Goal: Task Accomplishment & Management: Manage account settings

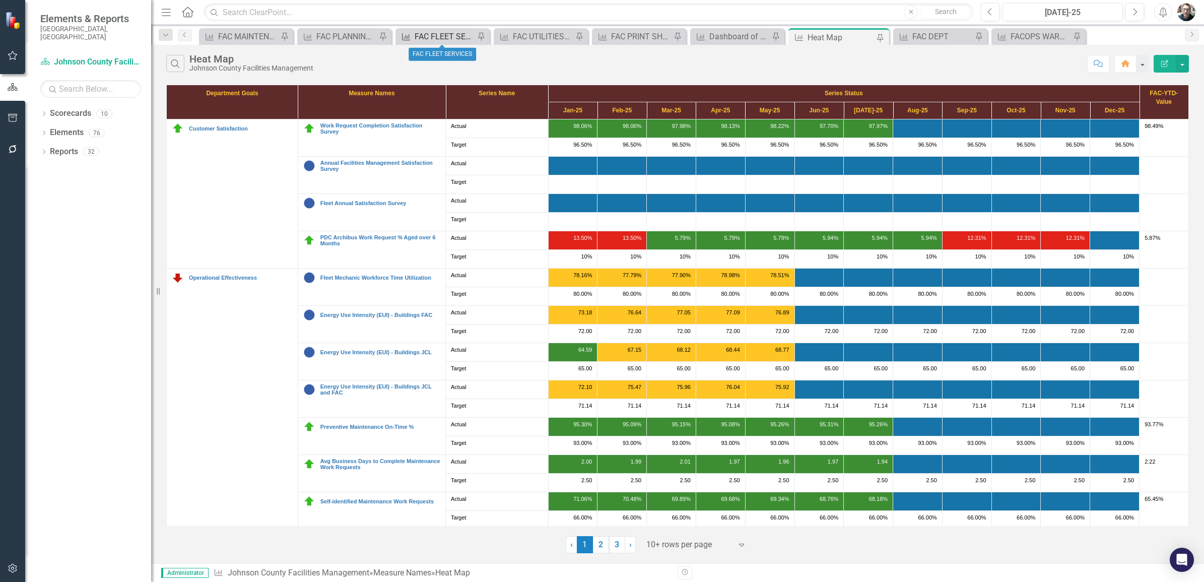
click at [454, 38] on div "FAC FLEET SERVICES" at bounding box center [445, 36] width 60 height 13
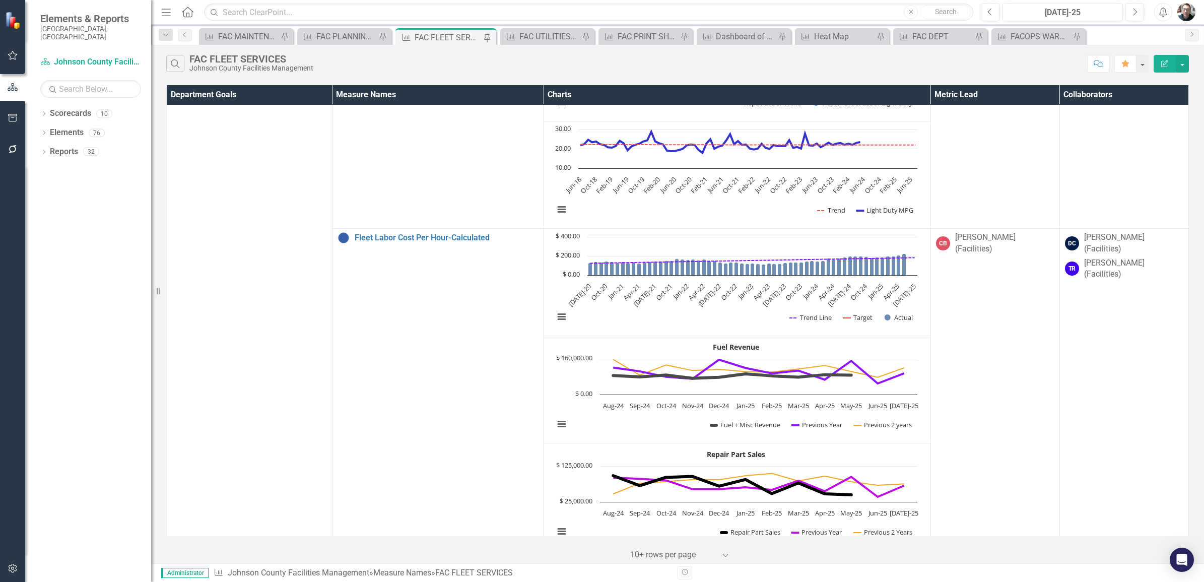
scroll to position [1386, 0]
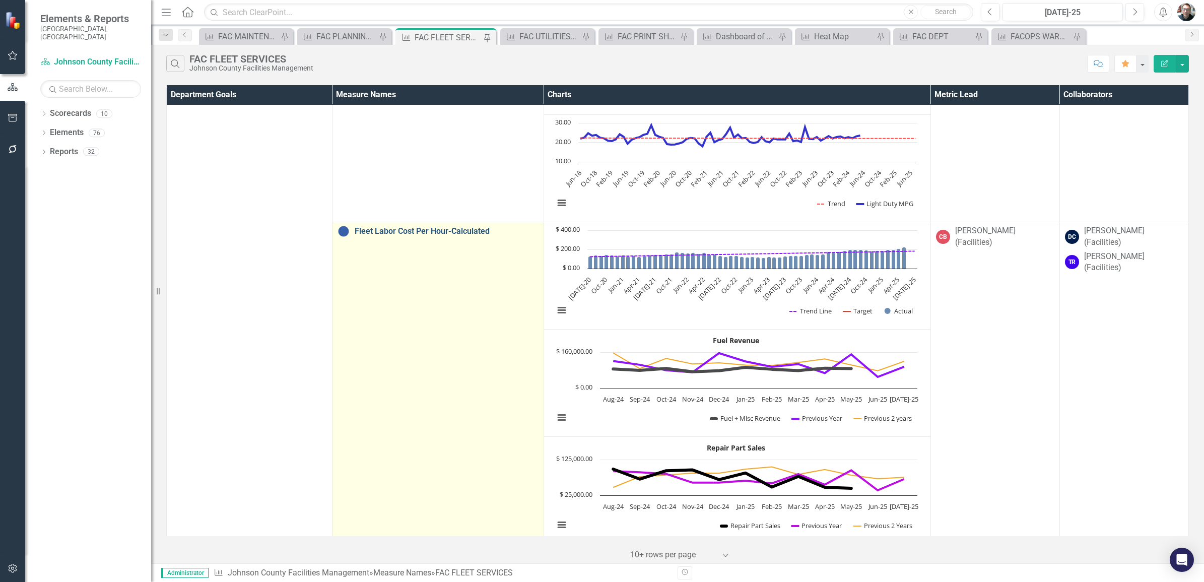
click at [447, 233] on link "Fleet Labor Cost Per Hour-Calculated" at bounding box center [447, 231] width 184 height 9
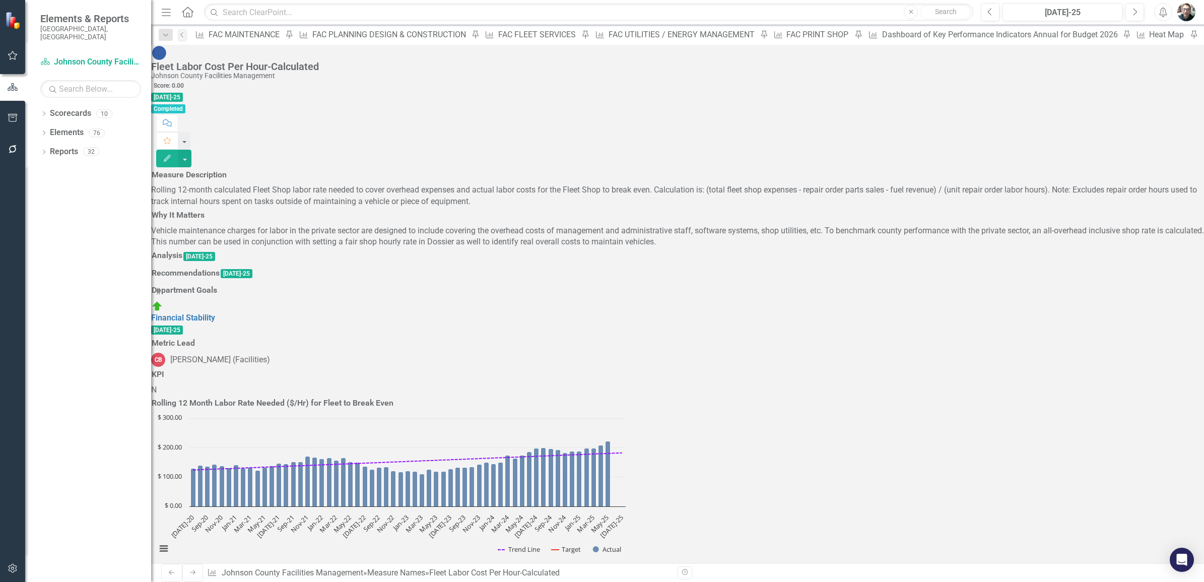
scroll to position [1008, 0]
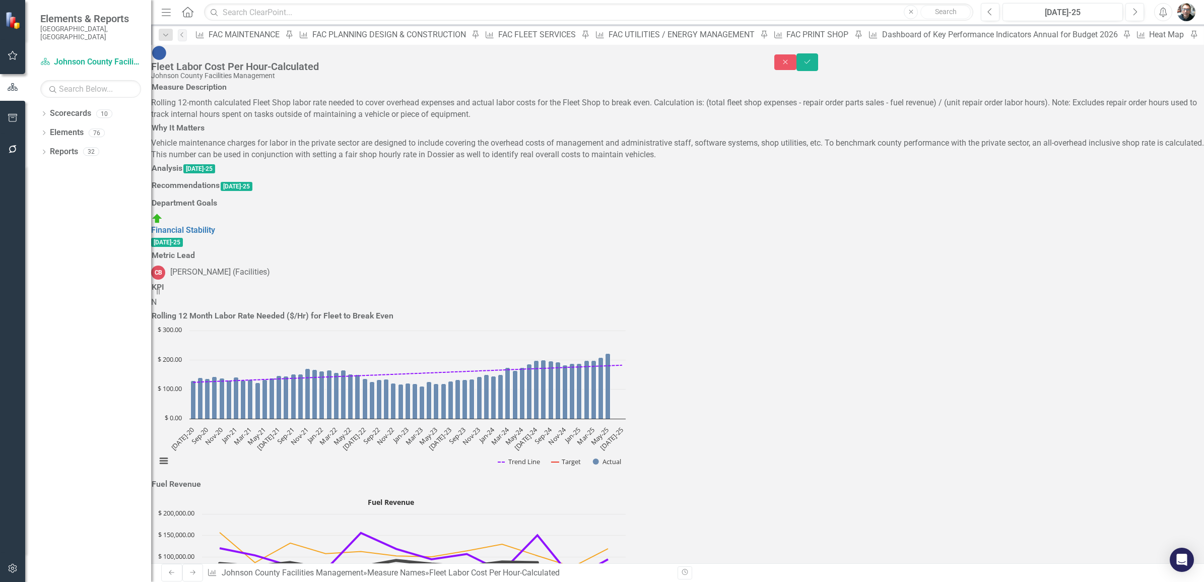
type textarea "624.72"
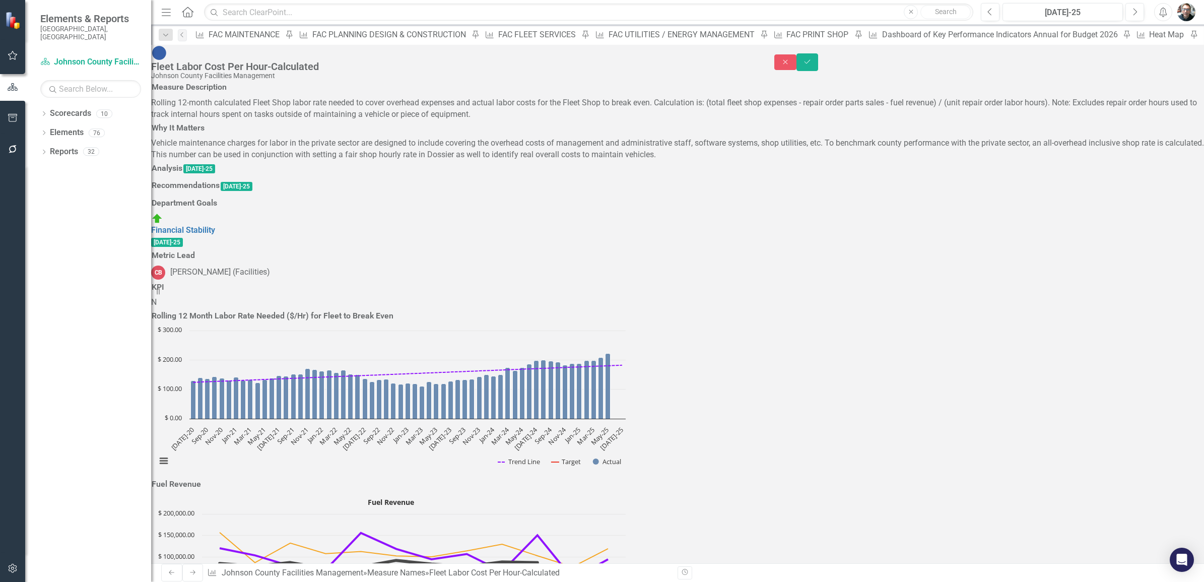
type textarea "702.62"
type textarea "579.76"
type textarea "536.81"
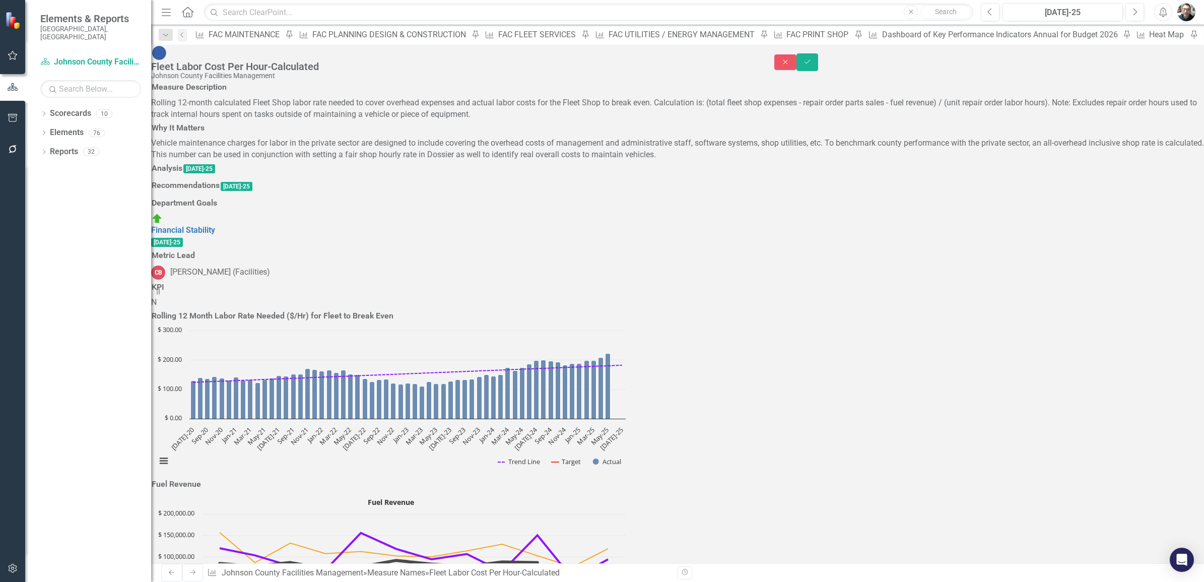
type textarea "8392.68"
type textarea "11456.90"
type textarea "26665.57"
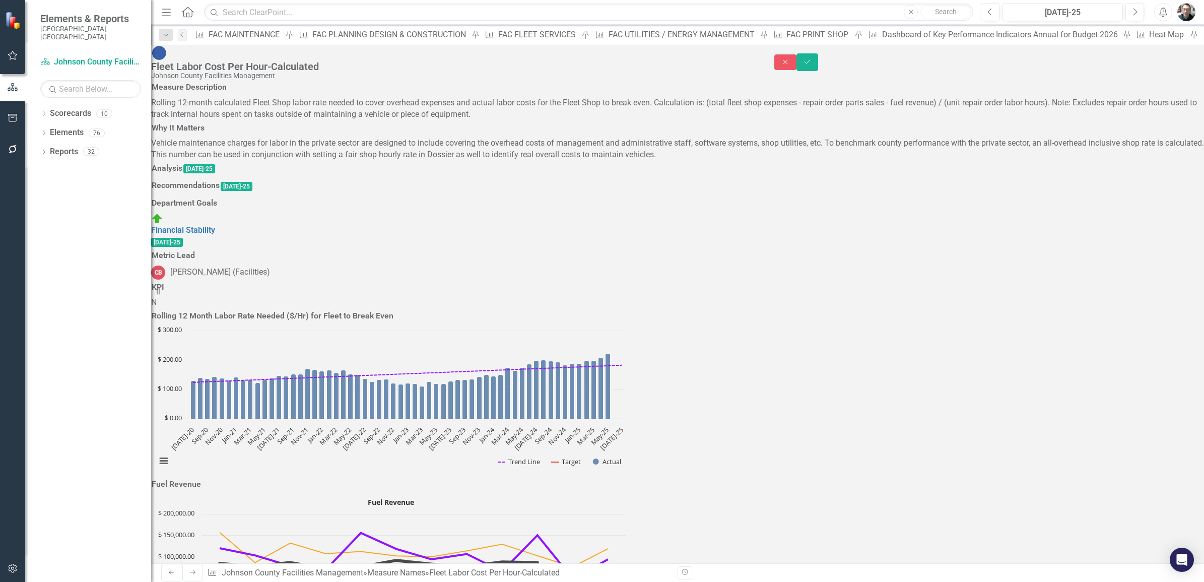
type textarea "6"
type textarea "71755.59"
type textarea "123088.16"
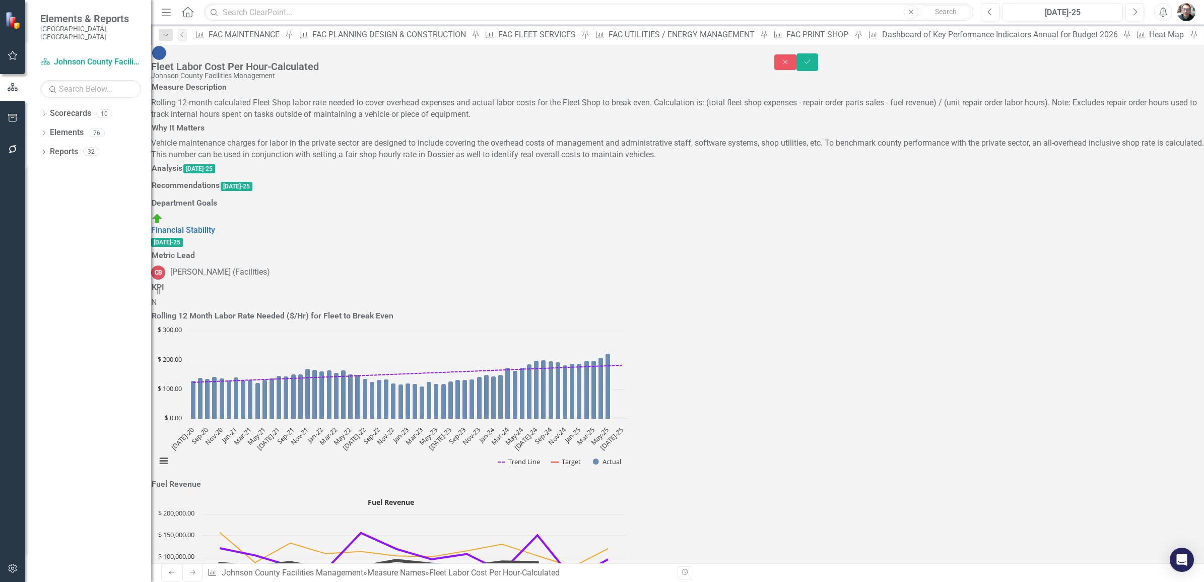
type textarea "96029.58"
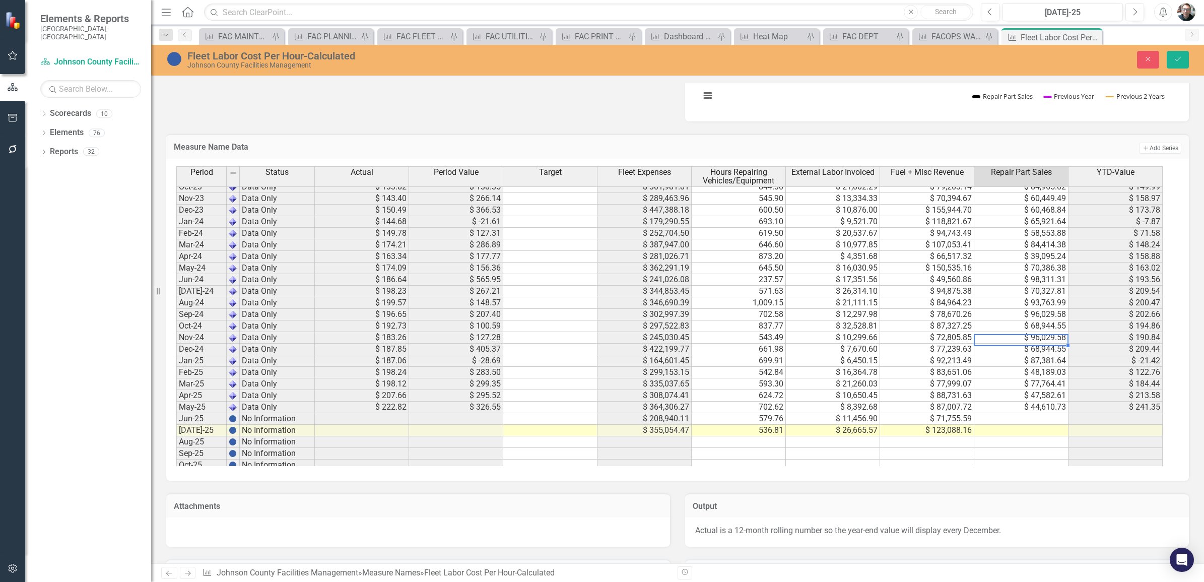
scroll to position [882, 0]
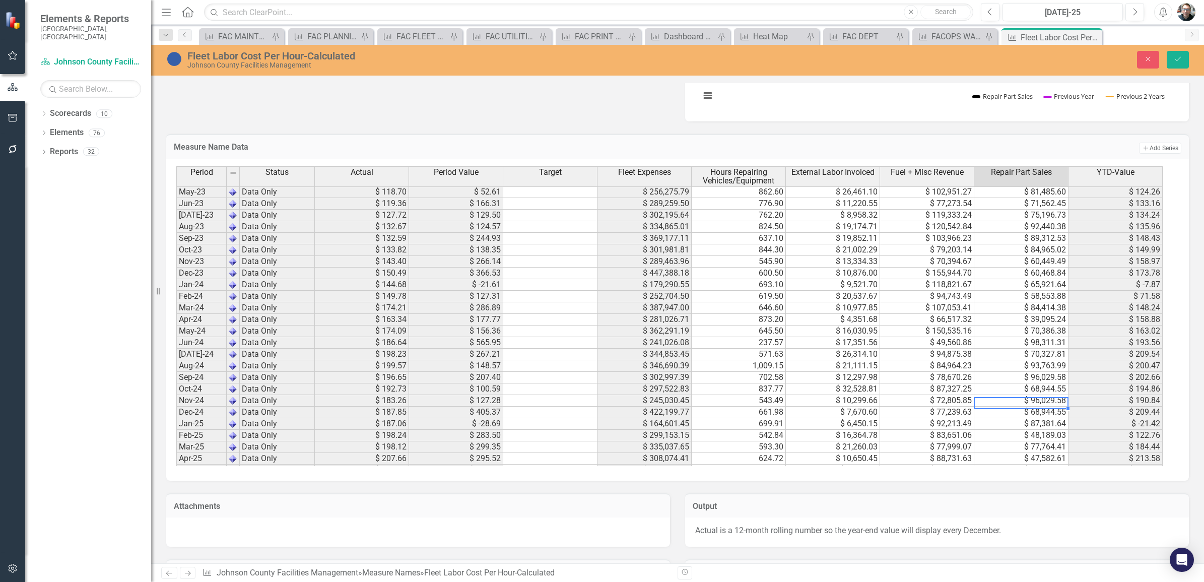
click at [1004, 318] on tbody "May-23 Data Only $ 118.70 $ 52.61 $ 256,275.79 862.60 $ 26,461.10 $ 102,951.27 …" at bounding box center [669, 447] width 986 height 522
drag, startPoint x: 996, startPoint y: 318, endPoint x: 1011, endPoint y: 407, distance: 89.5
click at [1011, 407] on tbody "Jul-22 Data Only $ 135.53 $ 14.06 $ 204,755.38 673.50 $ 47,075.38 $ 109,815.16 …" at bounding box center [669, 331] width 986 height 522
click at [1006, 286] on td "$ 65,921.64" at bounding box center [1021, 285] width 94 height 12
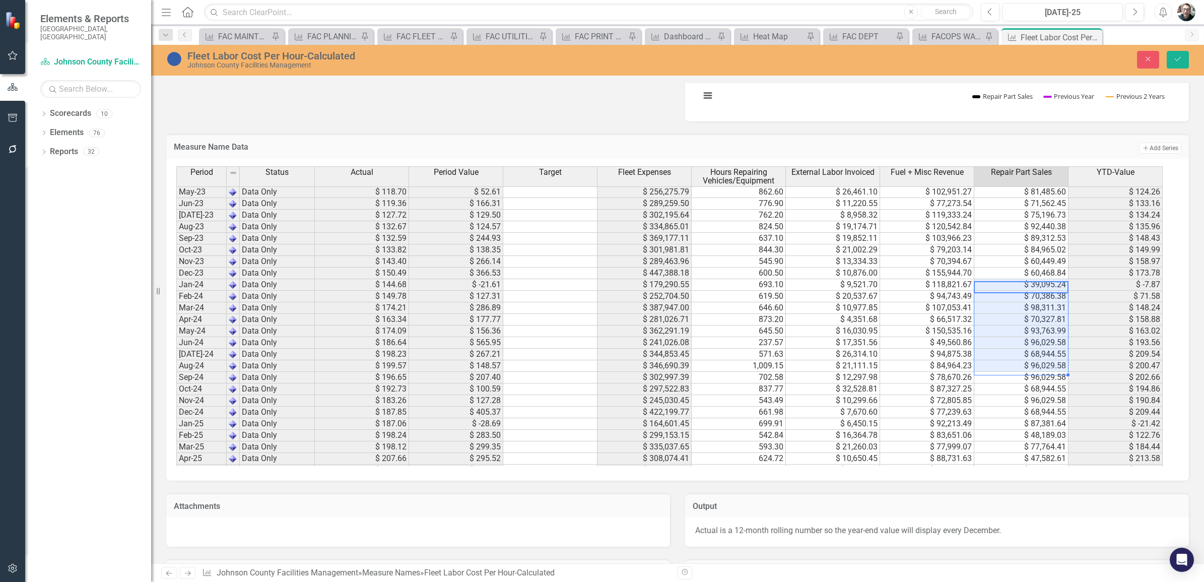
click at [1009, 368] on td "$ 96,029.58" at bounding box center [1021, 366] width 94 height 12
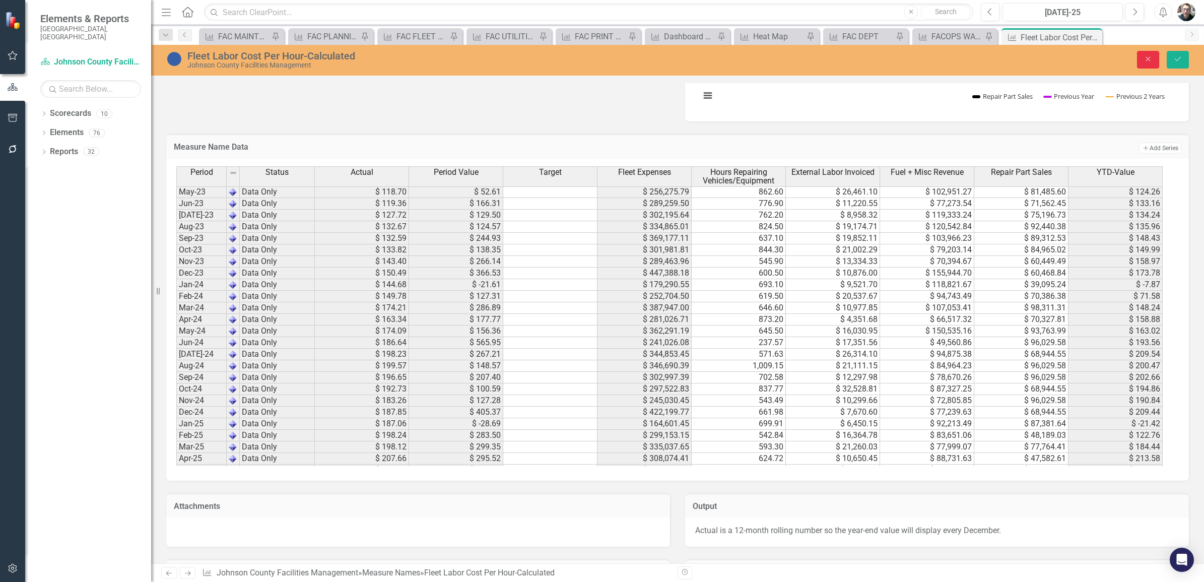
click at [1144, 60] on icon "Close" at bounding box center [1148, 58] width 9 height 7
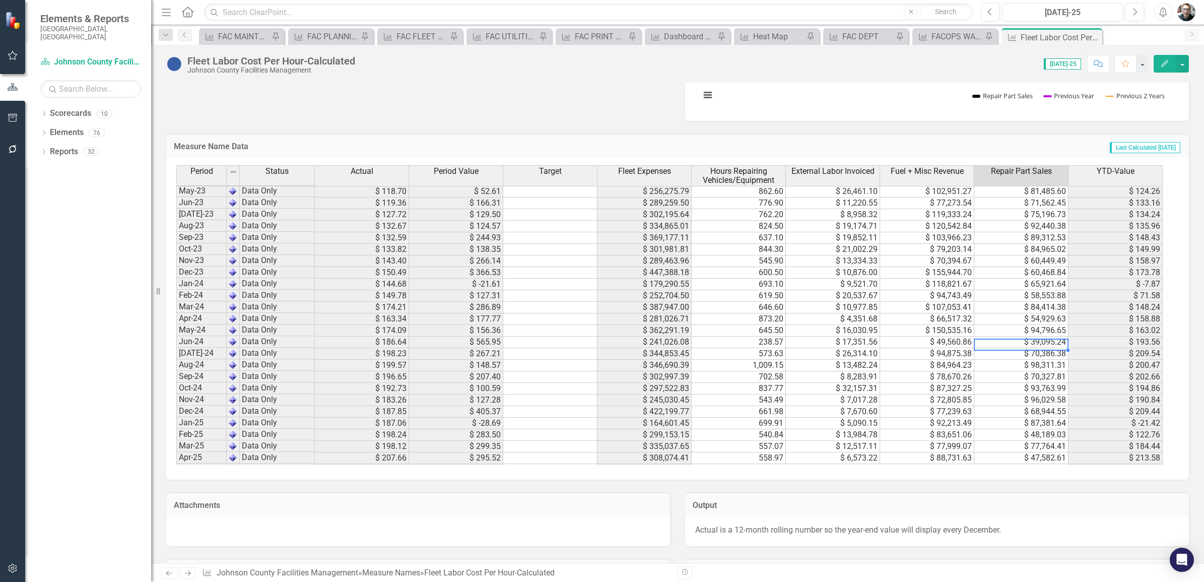
click at [1018, 343] on td "$ 39,095.24" at bounding box center [1021, 343] width 94 height 12
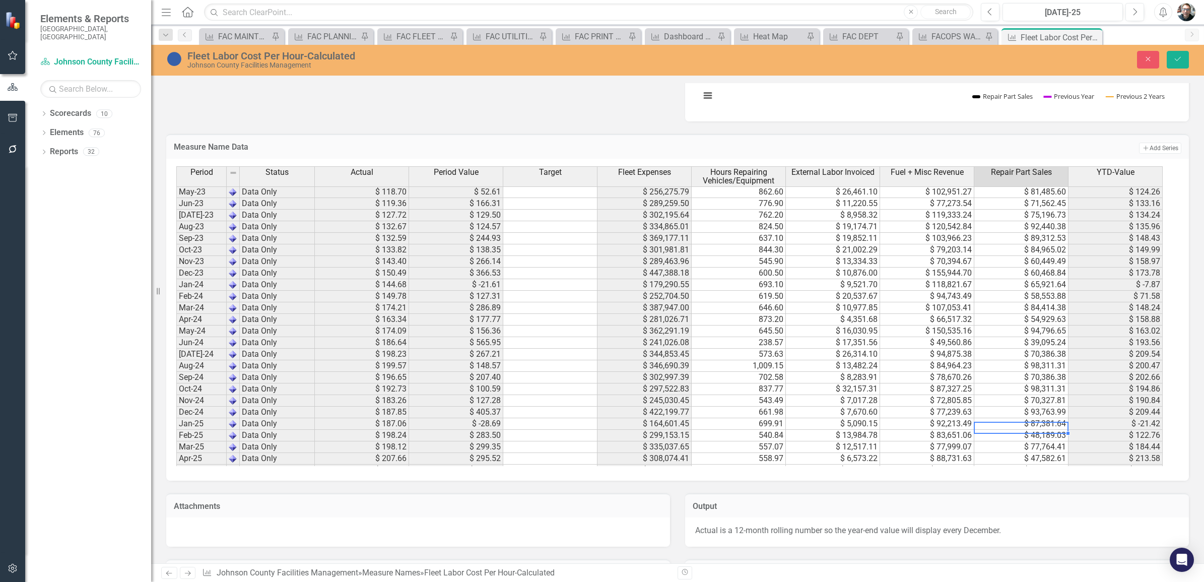
click at [1013, 389] on td "$ 98,311.31" at bounding box center [1021, 389] width 94 height 12
click at [1018, 402] on td "$ 70,327.81" at bounding box center [1021, 401] width 94 height 12
type textarea "46258.46"
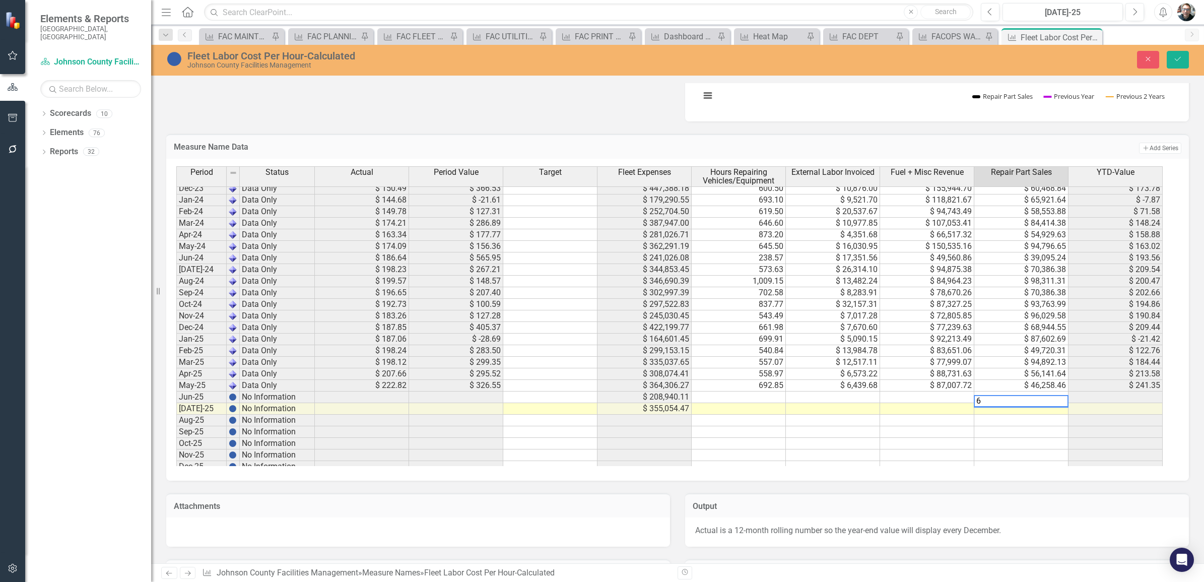
scroll to position [0, 0]
type textarea "61721.4"
type textarea "58955.19"
click at [746, 260] on td "238.57" at bounding box center [739, 258] width 94 height 12
type textarea "702.62"
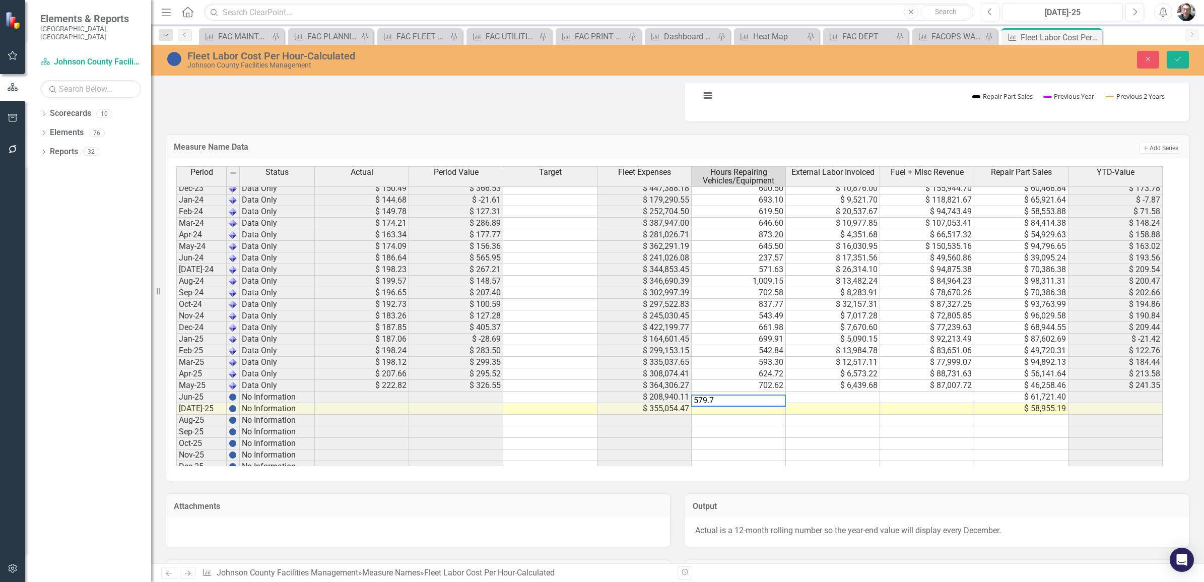
type textarea "579.76"
type textarea "536.81"
drag, startPoint x: 1174, startPoint y: 59, endPoint x: 1195, endPoint y: 82, distance: 30.7
click at [1174, 59] on icon "Save" at bounding box center [1177, 58] width 9 height 7
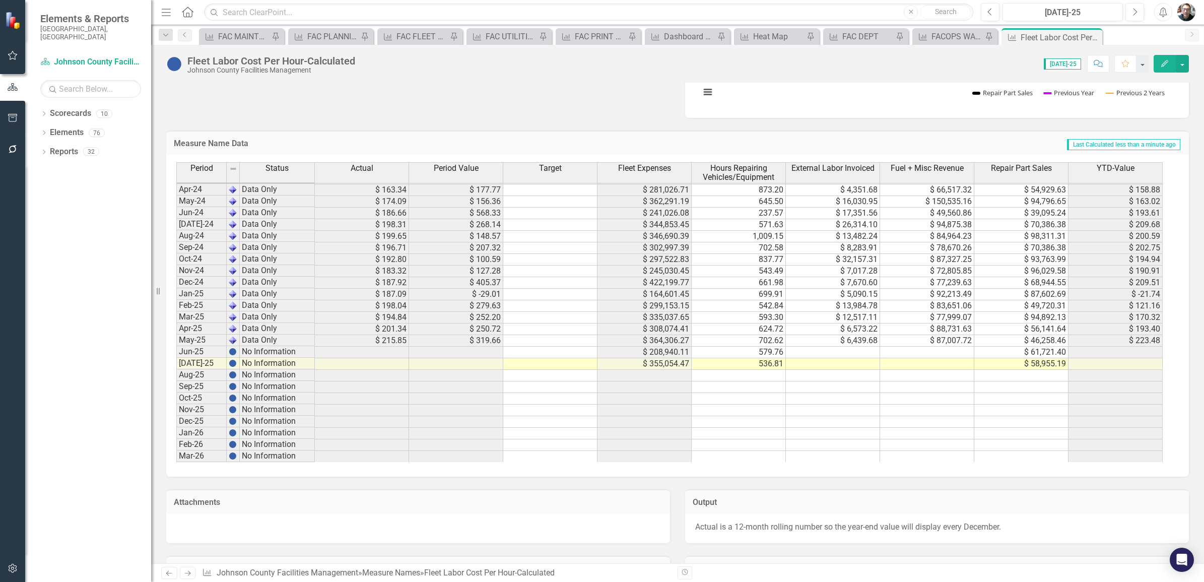
scroll to position [945, 0]
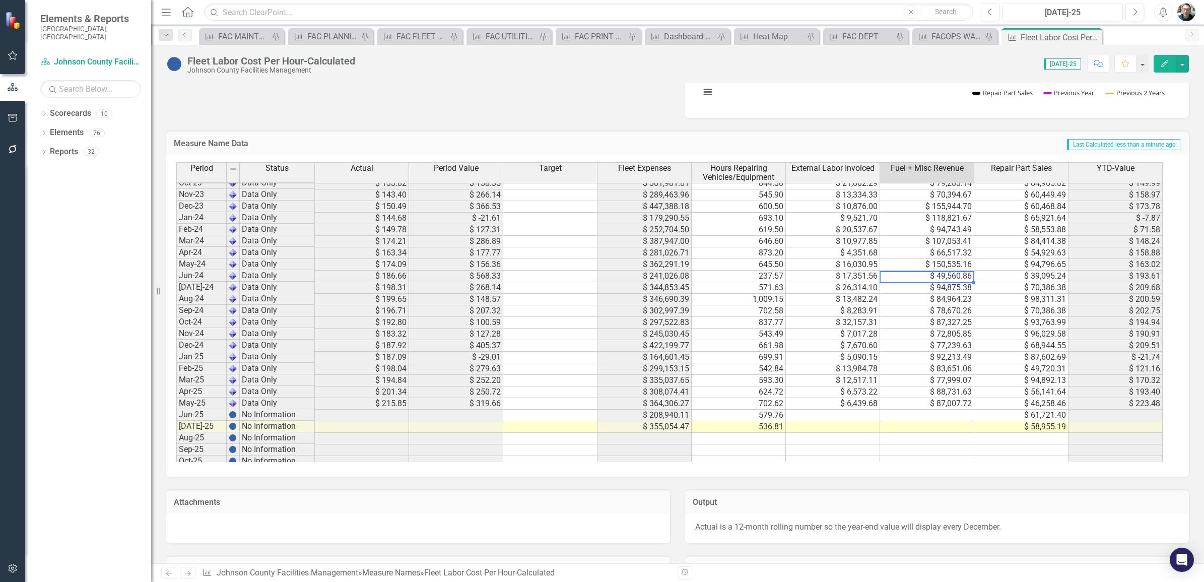
click at [917, 275] on tbody "Aug-23 Data Only $ 132.67 $ 124.57 $ 334,865.01 824.50 $ 19,174.71 $ 120,542.84…" at bounding box center [669, 426] width 986 height 545
click at [839, 276] on td "$ 17,351.56" at bounding box center [833, 277] width 94 height 12
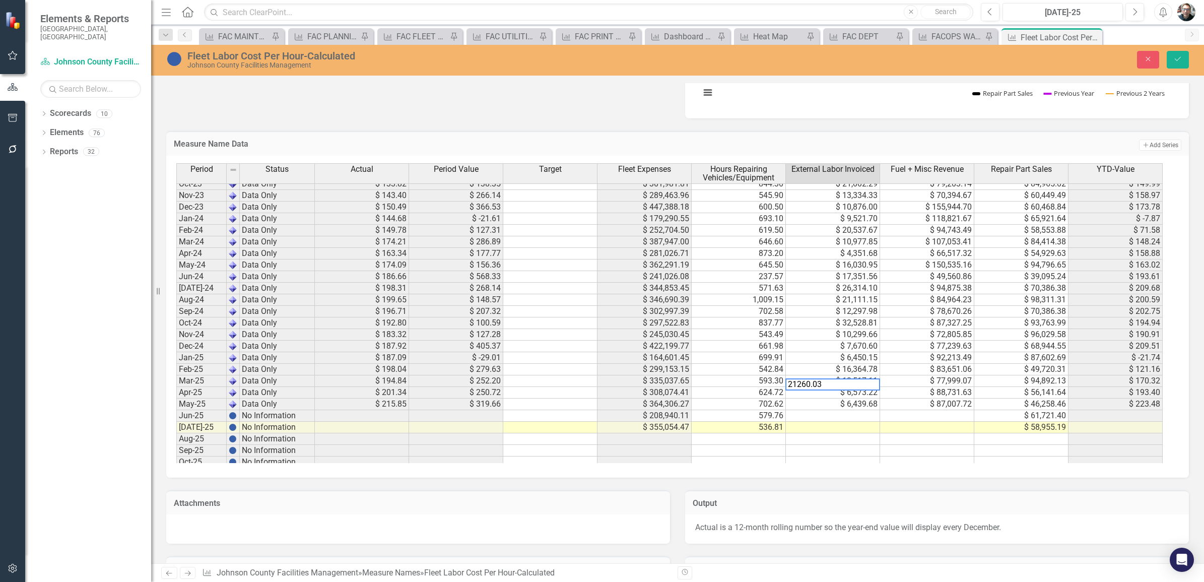
type textarea "6573.22"
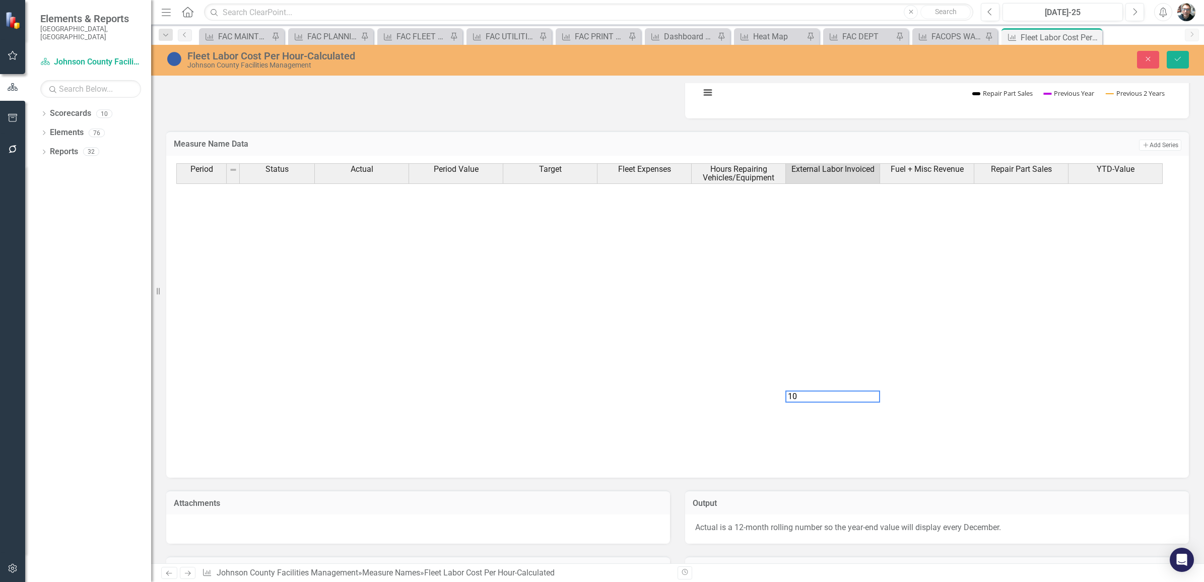
scroll to position [945, 0]
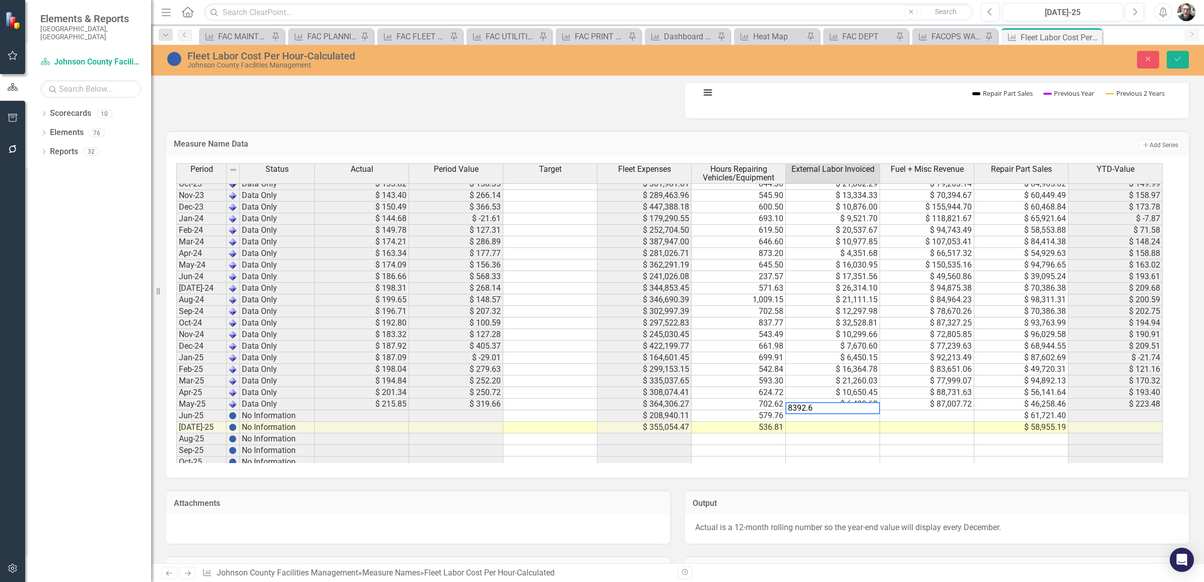
type textarea "8392.68"
type textarea "11456.90"
type textarea "26665.57"
click at [1175, 58] on icon "Save" at bounding box center [1177, 58] width 9 height 7
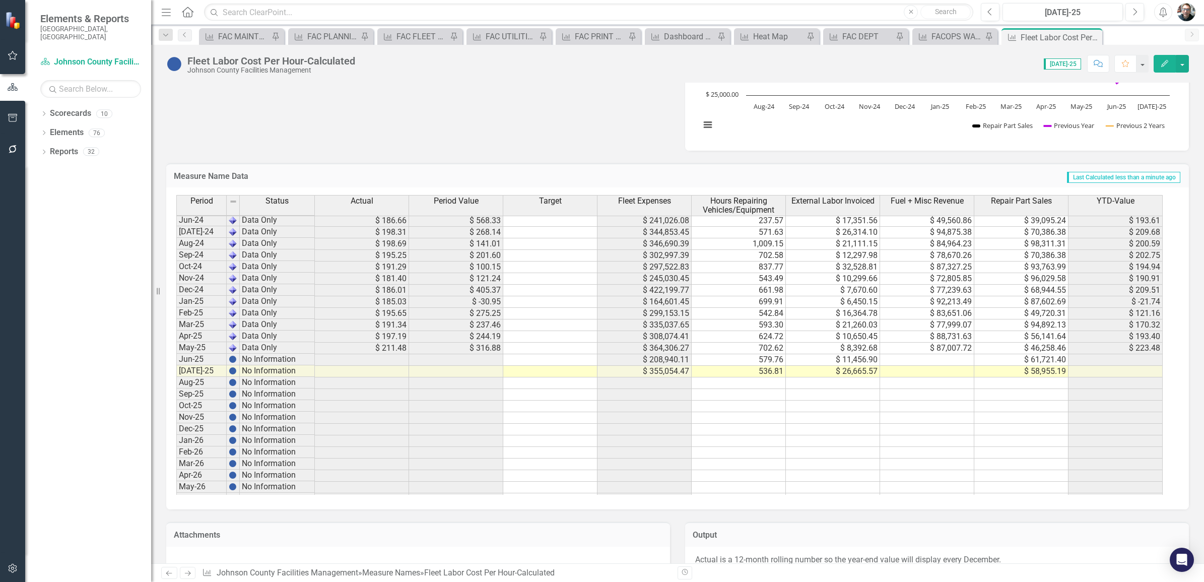
scroll to position [1008, 0]
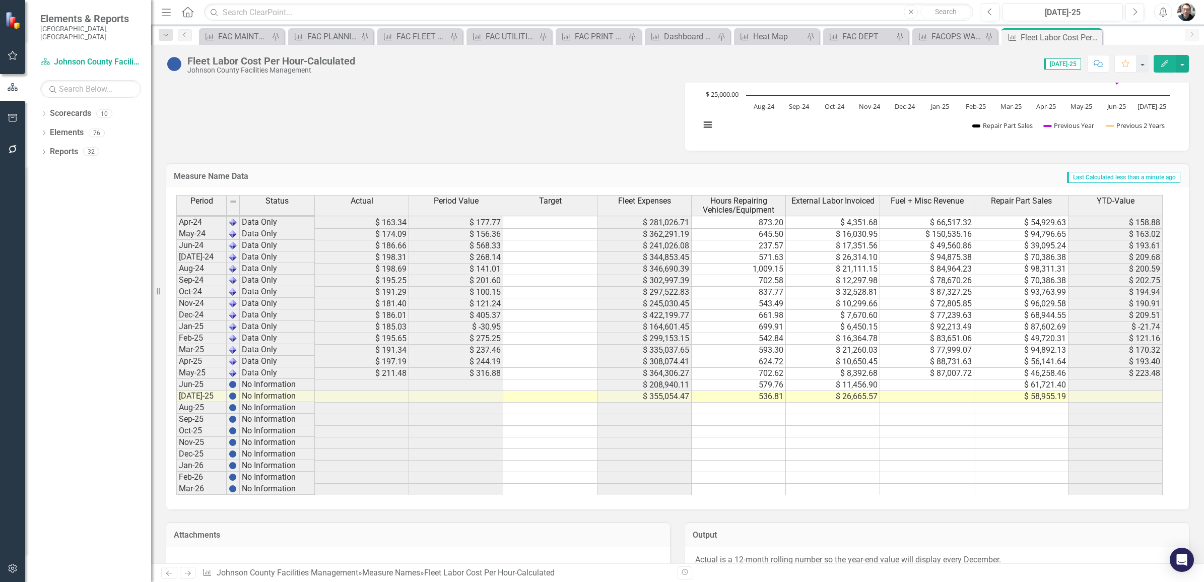
click at [928, 245] on tbody "Jan-24 Data Only $ 144.68 $ -21.61 $ 179,290.55 693.10 $ 9,521.70 $ 118,821.67 …" at bounding box center [669, 454] width 986 height 545
click at [925, 384] on td at bounding box center [927, 385] width 94 height 12
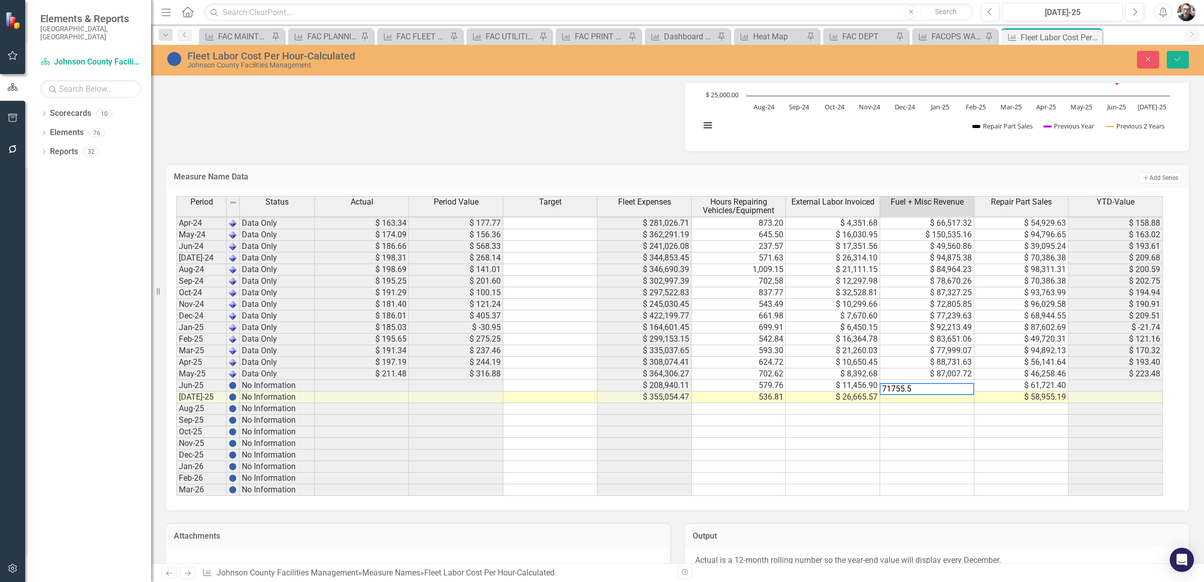
type textarea "71755.59"
type textarea "123088.16"
click at [1174, 59] on icon "Save" at bounding box center [1177, 58] width 9 height 7
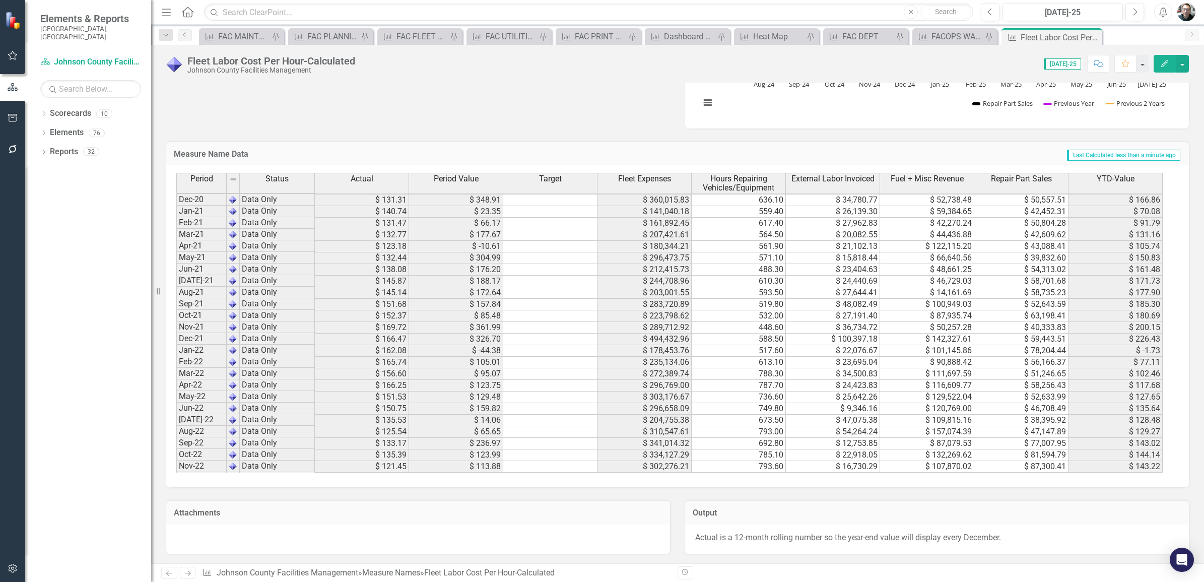
scroll to position [0, 0]
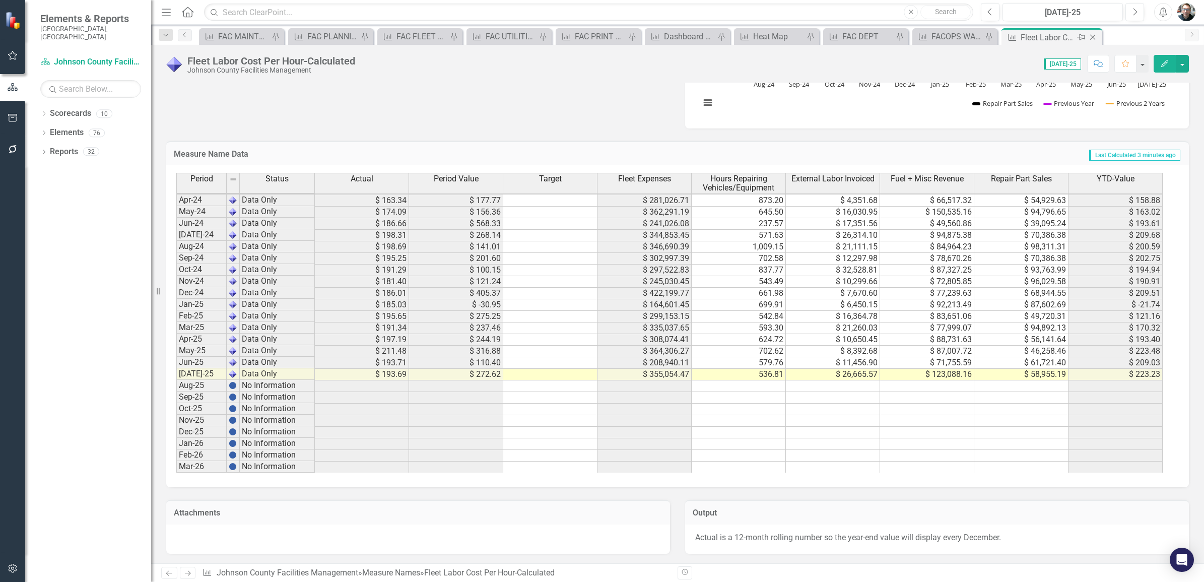
click at [1080, 34] on icon "Pin" at bounding box center [1081, 37] width 8 height 10
drag, startPoint x: 559, startPoint y: 34, endPoint x: 684, endPoint y: 59, distance: 127.5
click at [559, 34] on icon "Pin" at bounding box center [558, 38] width 10 height 8
click at [1091, 36] on icon at bounding box center [1093, 38] width 6 height 6
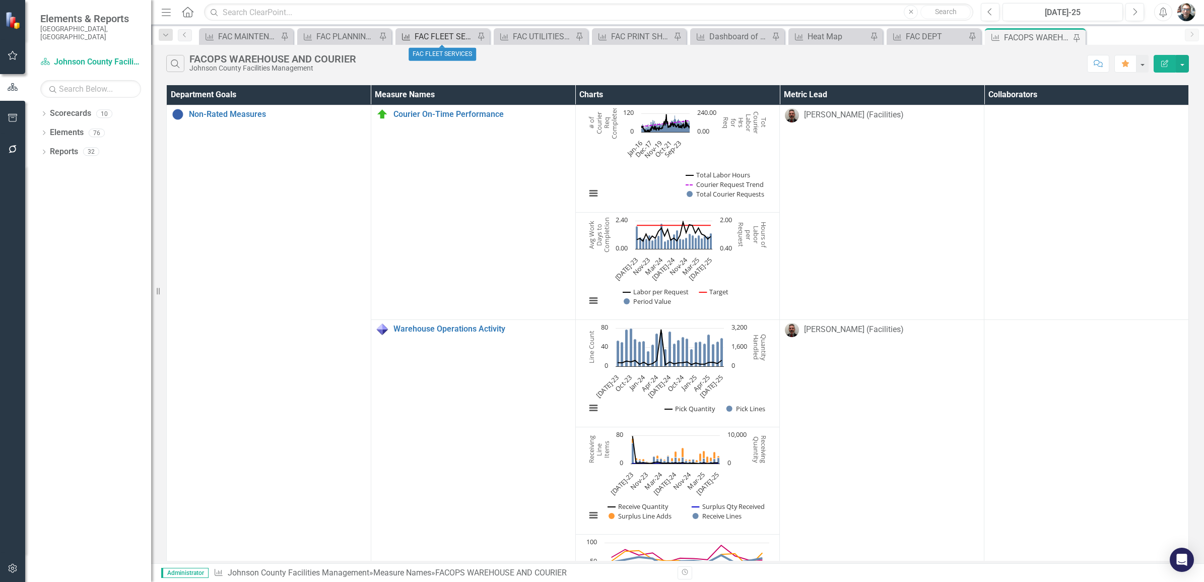
click at [442, 38] on div "FAC FLEET SERVICES" at bounding box center [445, 36] width 60 height 13
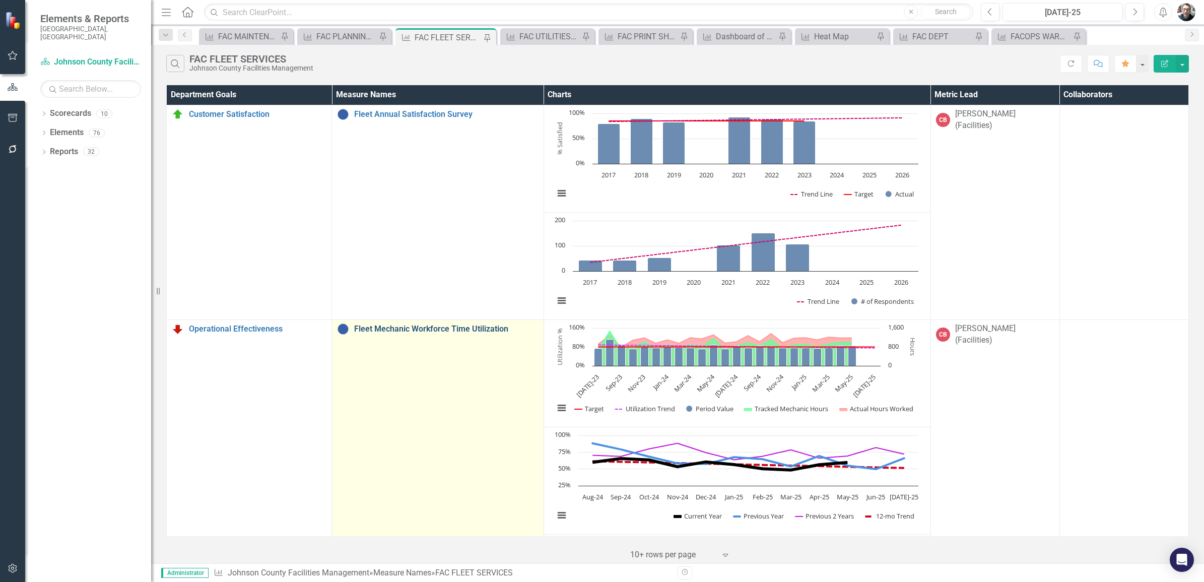
click at [445, 324] on link "Fleet Mechanic Workforce Time Utilization" at bounding box center [446, 328] width 184 height 9
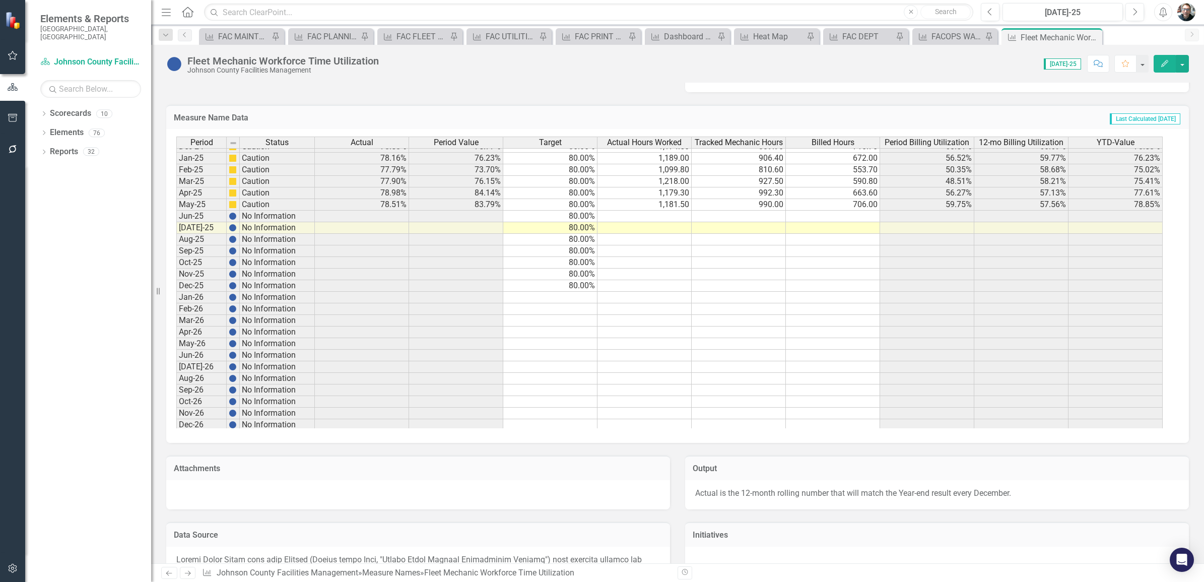
scroll to position [1197, 0]
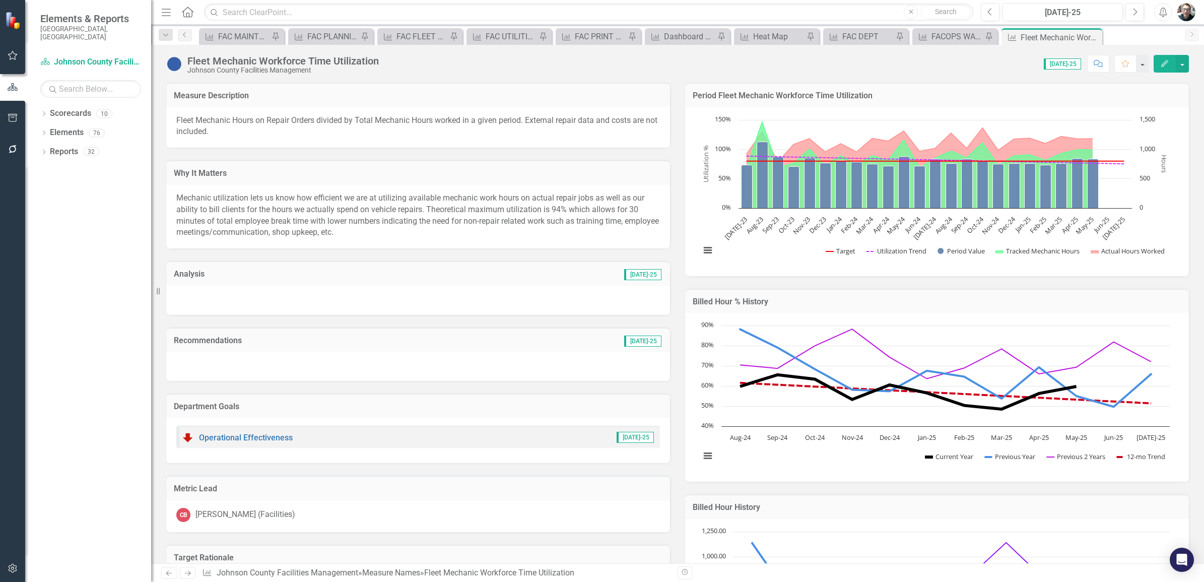
scroll to position [1197, 0]
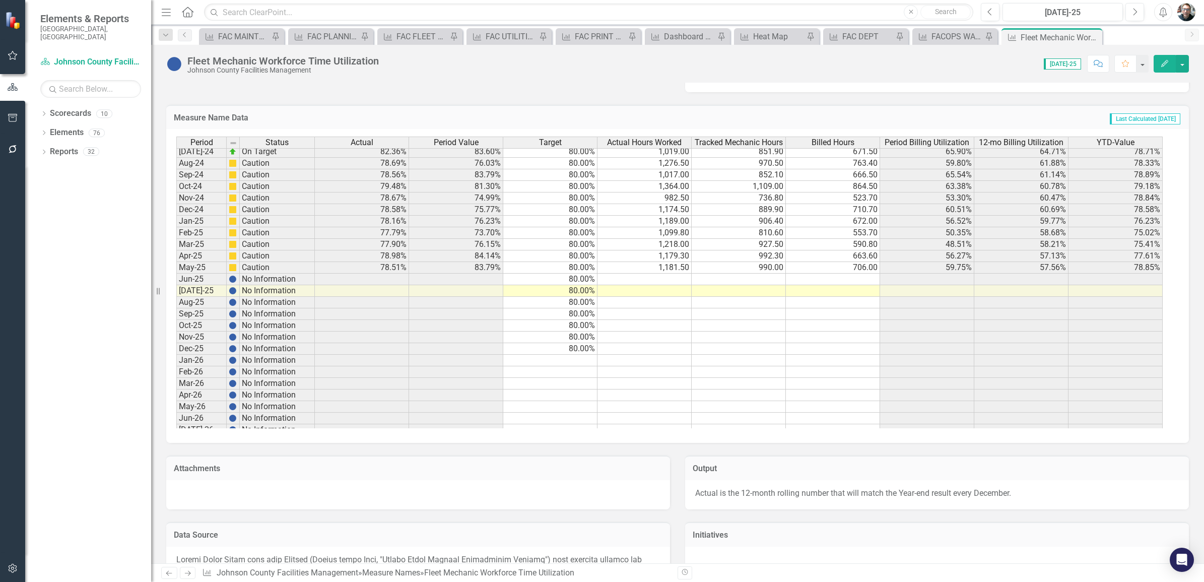
click at [176, 286] on div "Period Status Actual Period Value Target Actual Hours Worked Tracked Mechanic H…" at bounding box center [176, 215] width 0 height 557
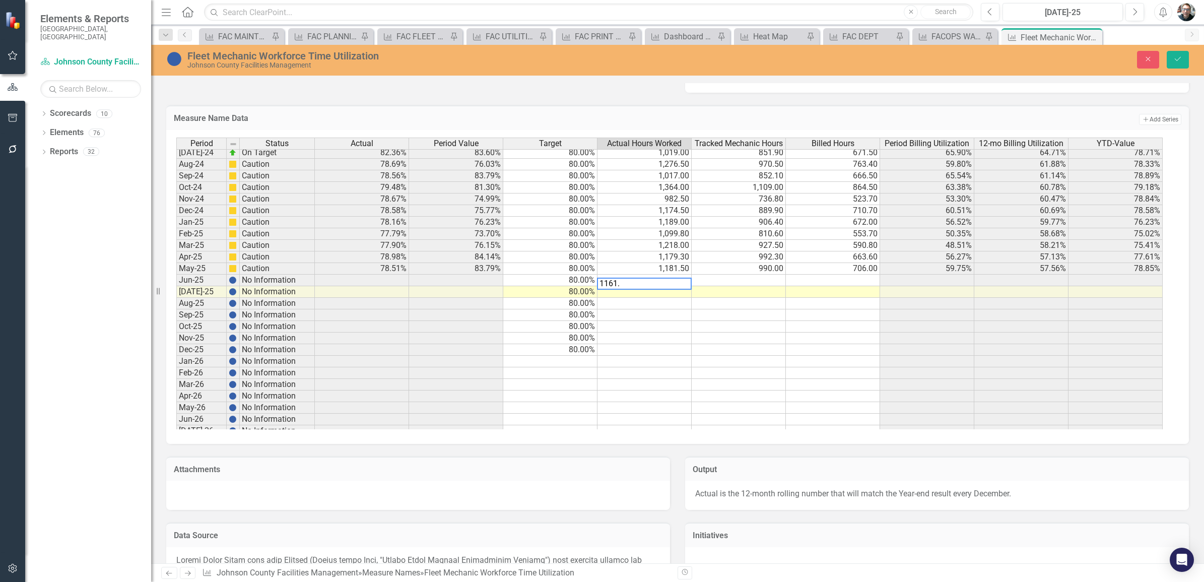
type textarea "1161.0"
type textarea "1229.0"
click at [742, 281] on td at bounding box center [739, 281] width 94 height 12
type textarea "980.2"
type textarea "963.0"
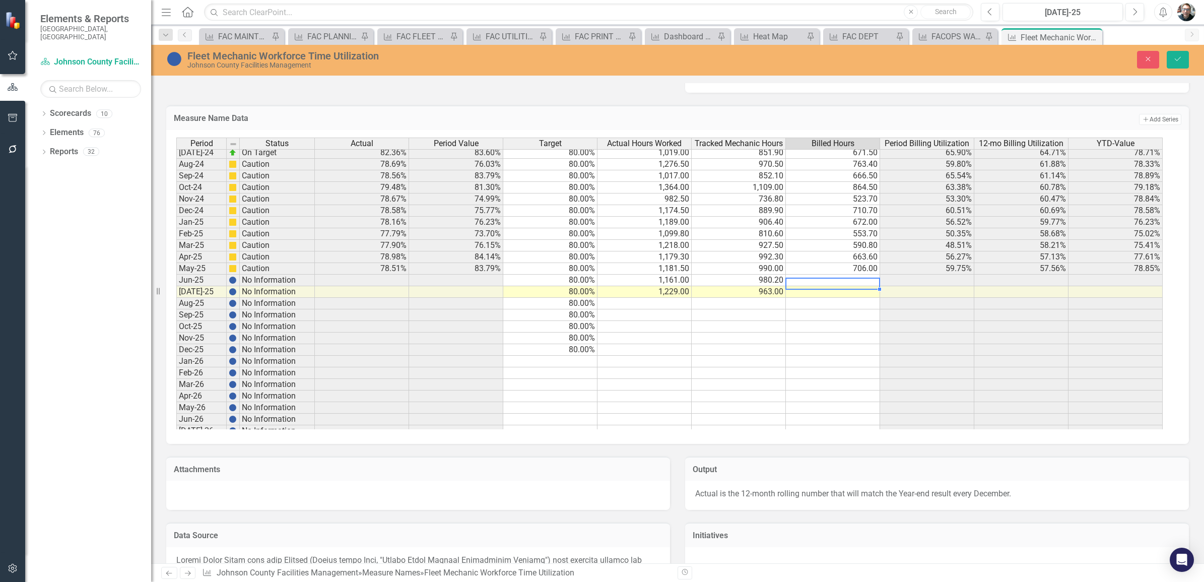
click at [838, 283] on td at bounding box center [833, 281] width 94 height 12
click at [862, 281] on td at bounding box center [833, 281] width 94 height 12
type textarea "684.1"
type textarea "696.9"
click at [1180, 60] on icon "Save" at bounding box center [1177, 58] width 9 height 7
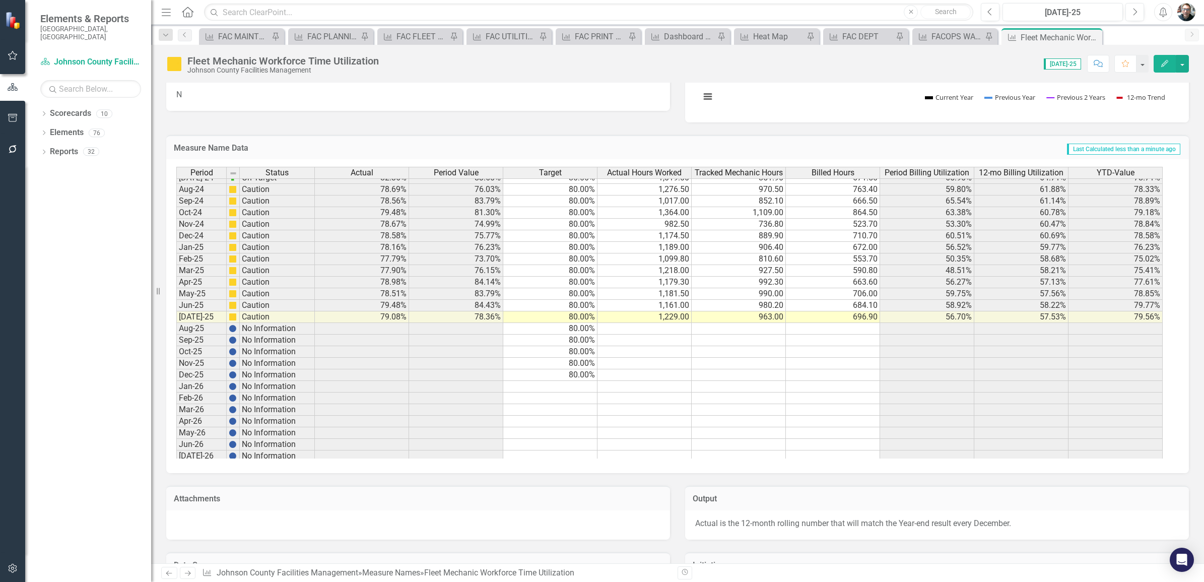
scroll to position [0, 0]
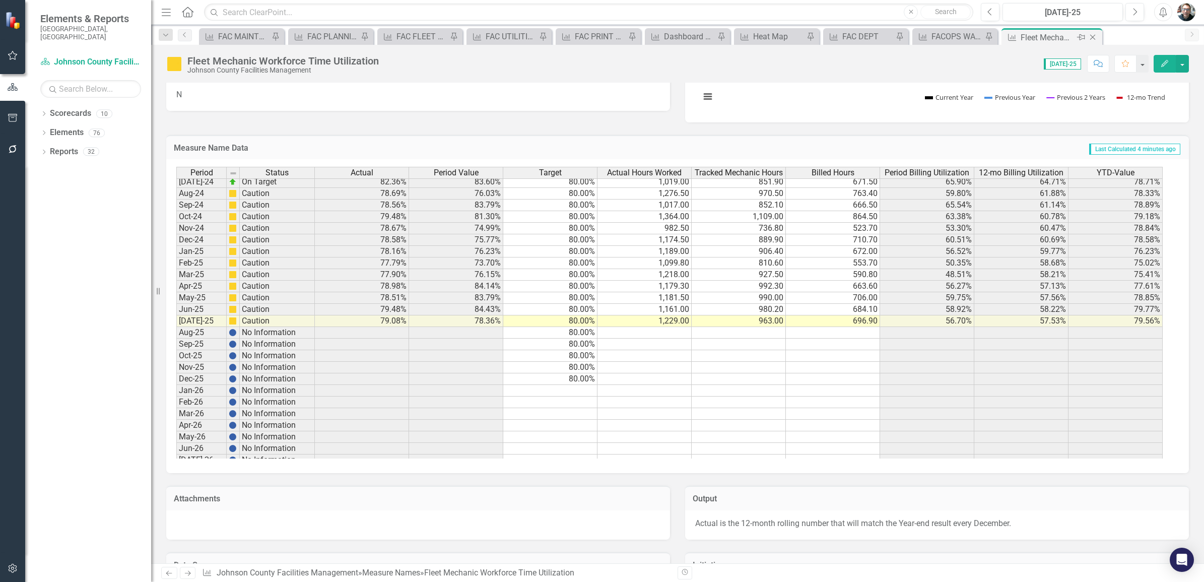
click at [1079, 36] on icon "Pin" at bounding box center [1081, 37] width 8 height 10
click at [557, 37] on icon "Pin" at bounding box center [558, 38] width 8 height 10
click at [1093, 35] on icon "Close" at bounding box center [1093, 37] width 10 height 8
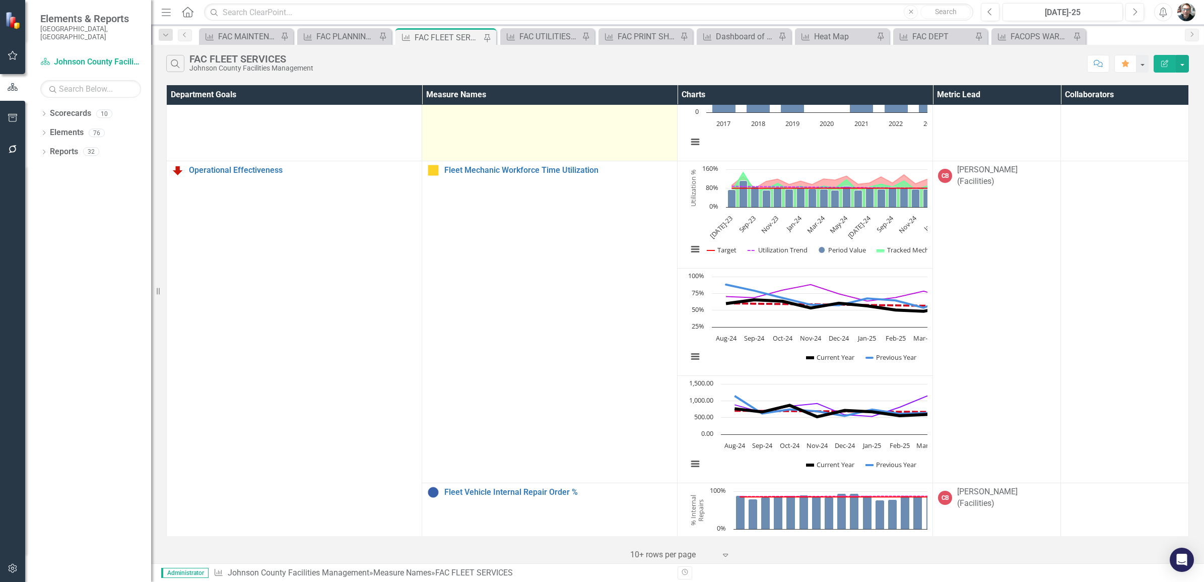
scroll to position [326, 0]
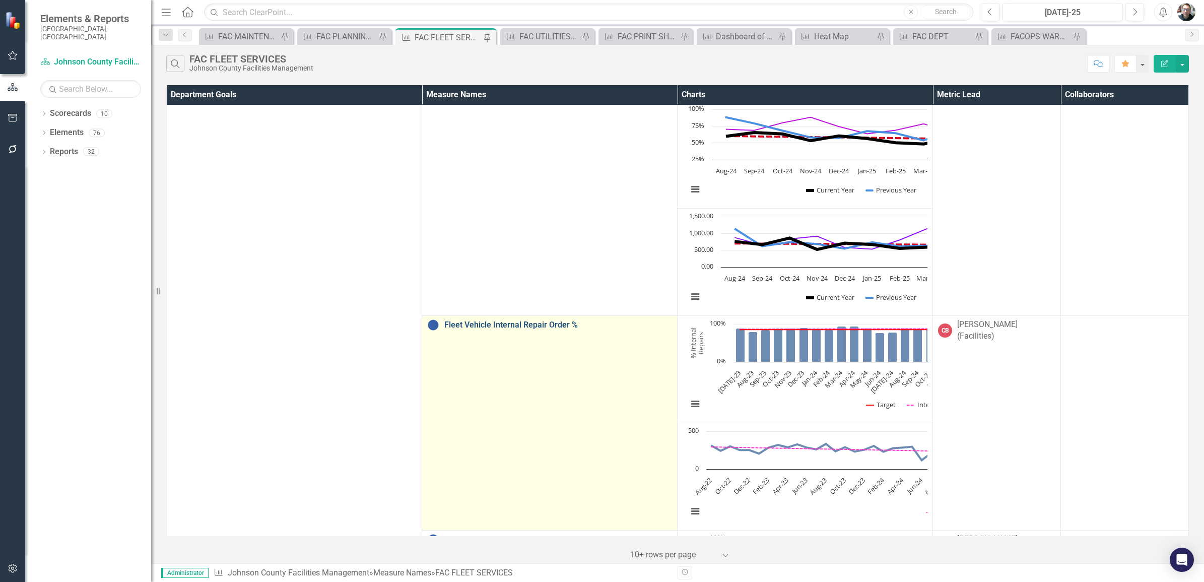
click at [444, 325] on link "Fleet Vehicle Internal Repair Order %" at bounding box center [558, 324] width 228 height 9
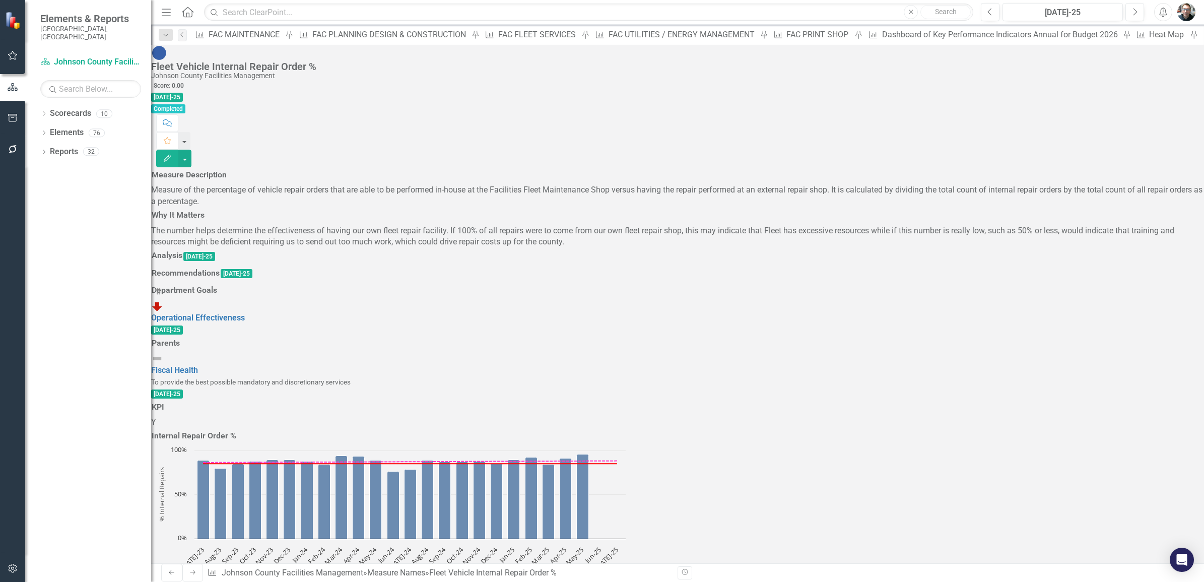
scroll to position [1197, 0]
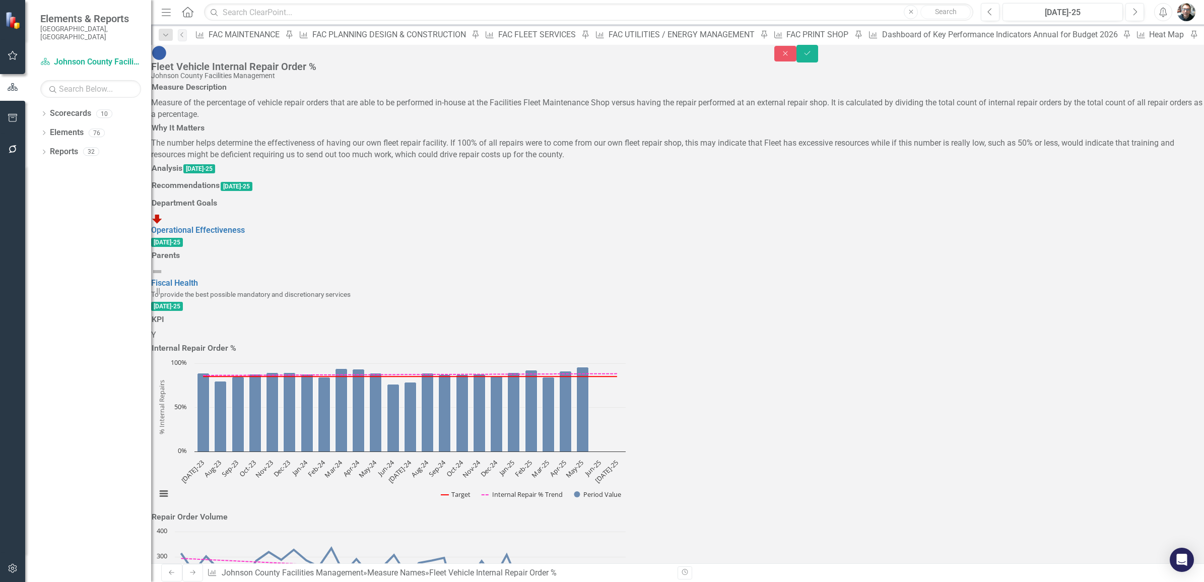
scroll to position [1130, 0]
type textarea "15"
type textarea "27"
type textarea "28"
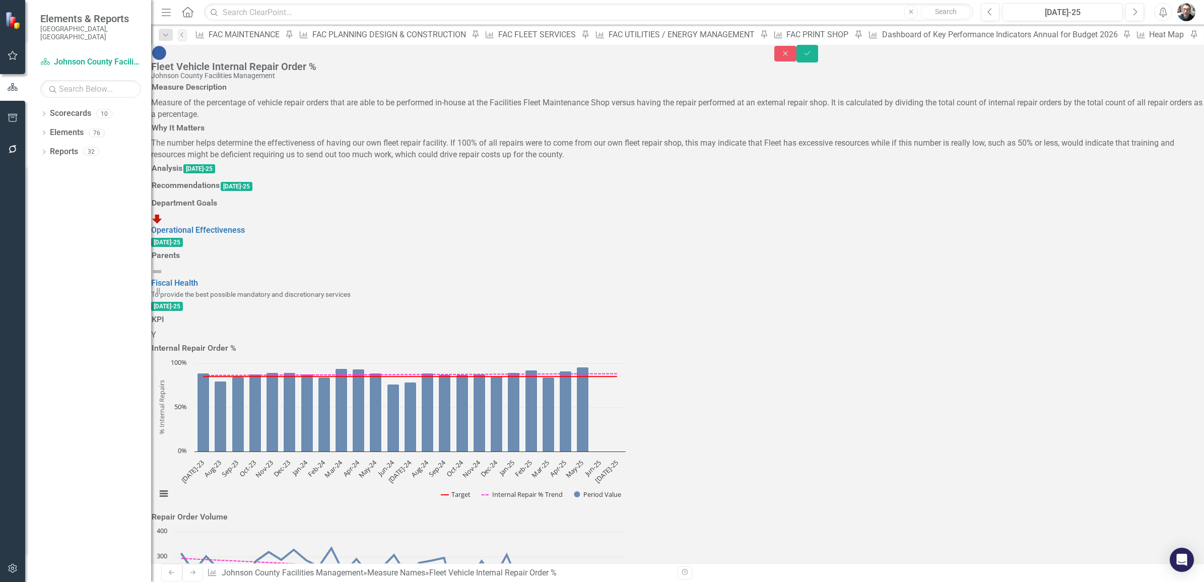
type textarea "222"
type textarea "168"
type textarea "184"
click at [812, 57] on icon "Save" at bounding box center [807, 53] width 9 height 7
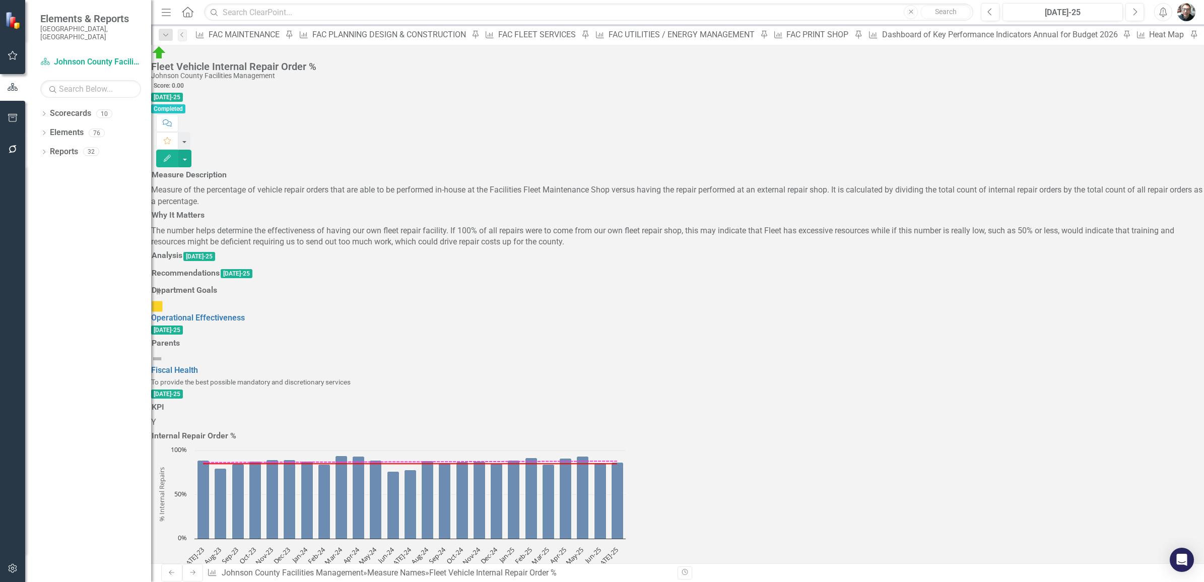
scroll to position [693, 0]
click at [681, 35] on icon "Pin" at bounding box center [685, 38] width 8 height 10
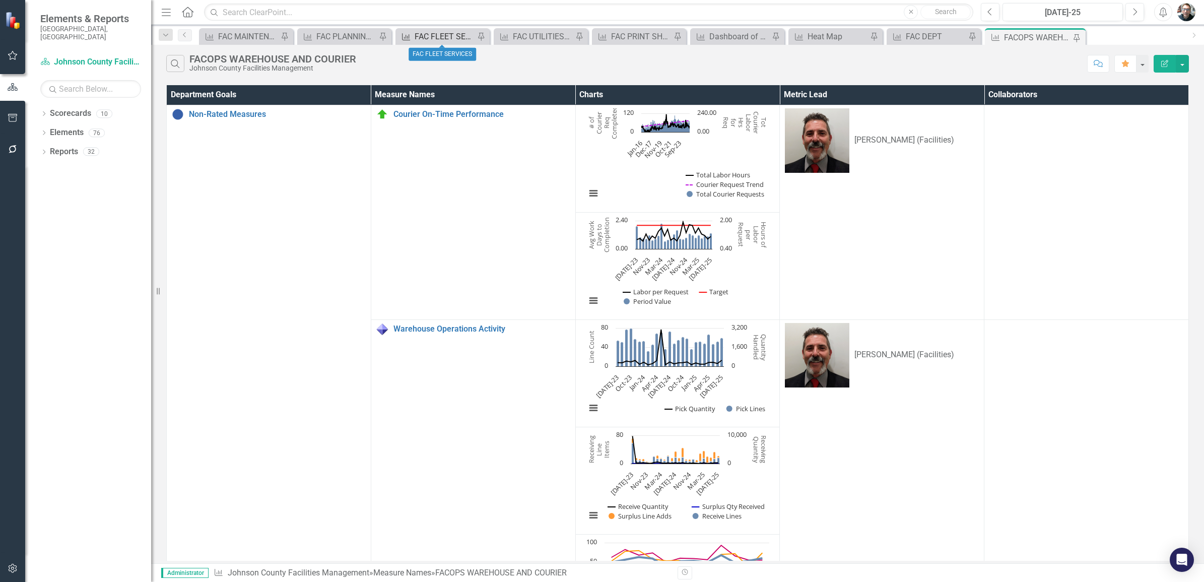
click at [444, 35] on div "FAC FLEET SERVICES" at bounding box center [445, 36] width 60 height 13
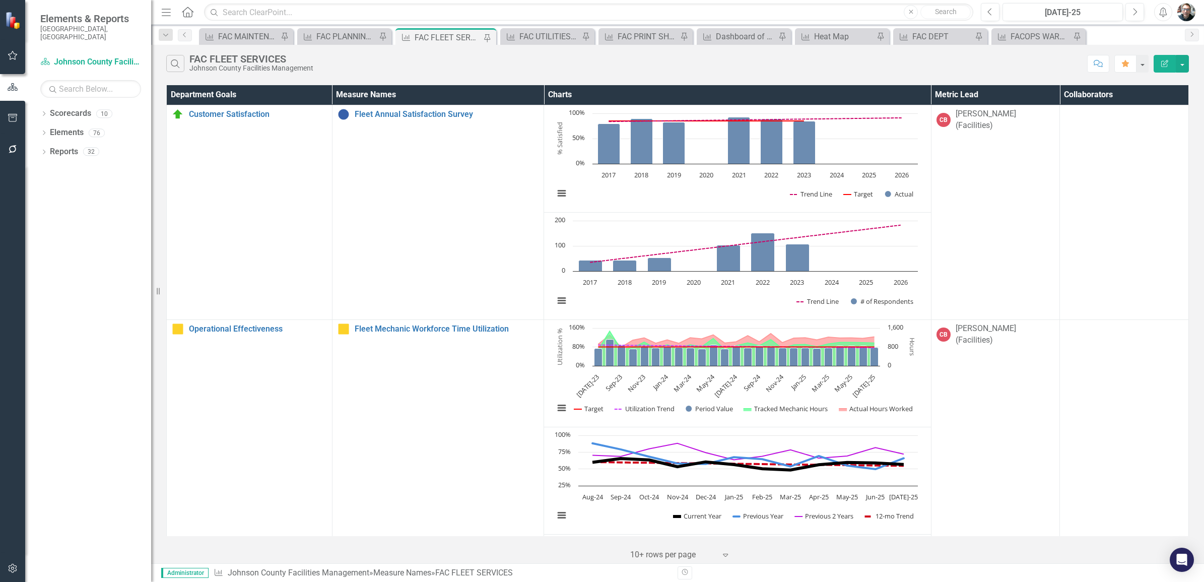
scroll to position [567, 0]
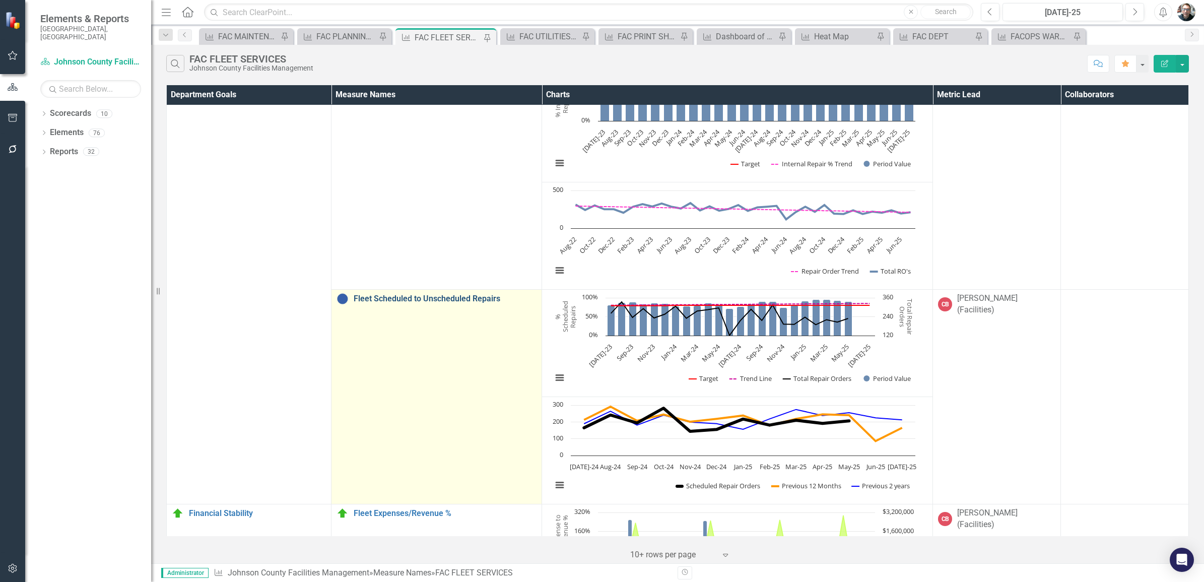
click at [421, 294] on link "Fleet Scheduled to Unscheduled Repairs" at bounding box center [445, 298] width 183 height 9
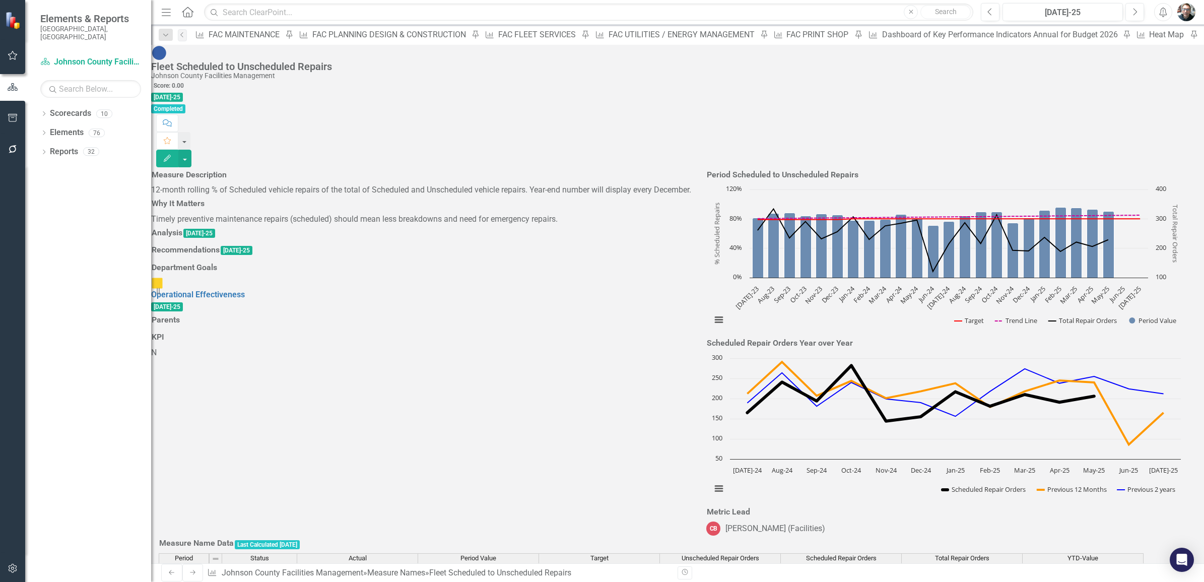
scroll to position [923, 0]
type textarea "192"
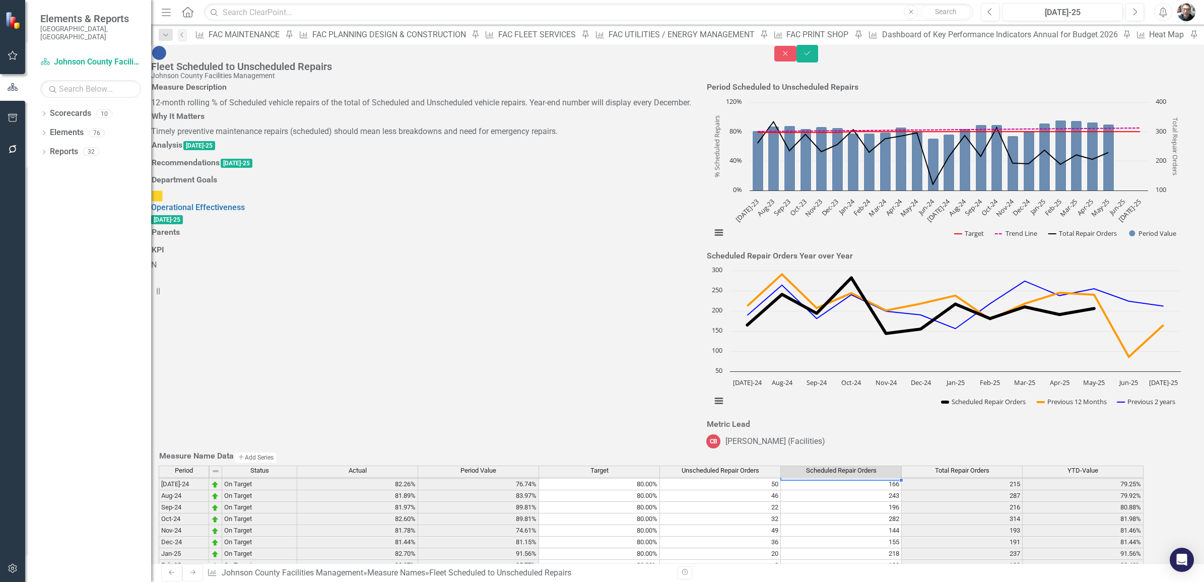
scroll to position [892, 0]
click at [762, 490] on td "50" at bounding box center [720, 496] width 121 height 12
type textarea "25"
type textarea "17"
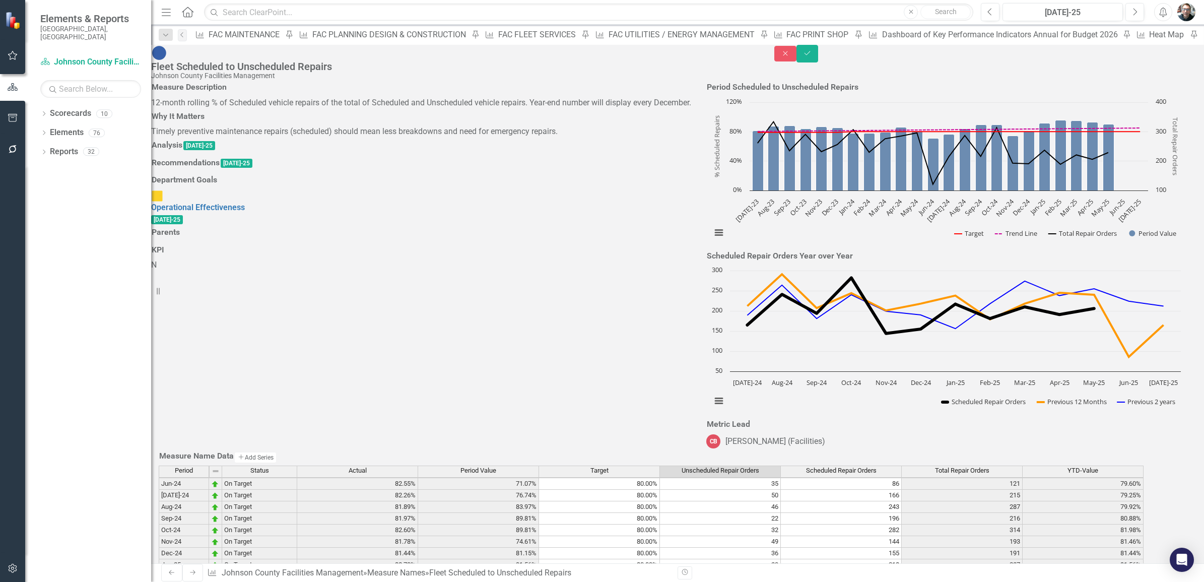
type textarea "23"
click at [812, 57] on icon "Save" at bounding box center [807, 53] width 9 height 7
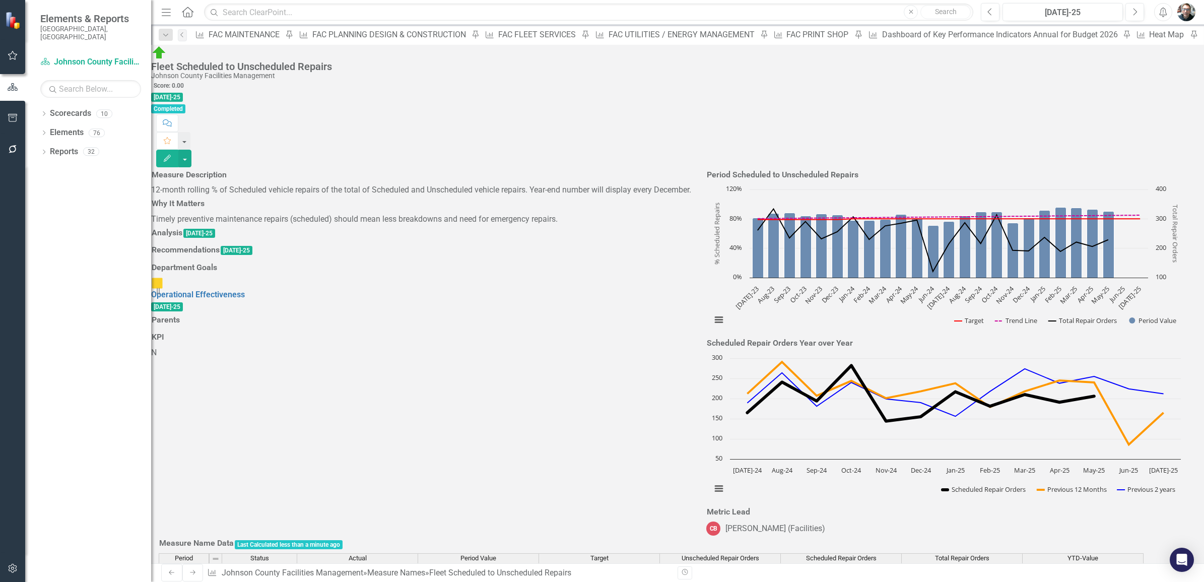
scroll to position [119, 0]
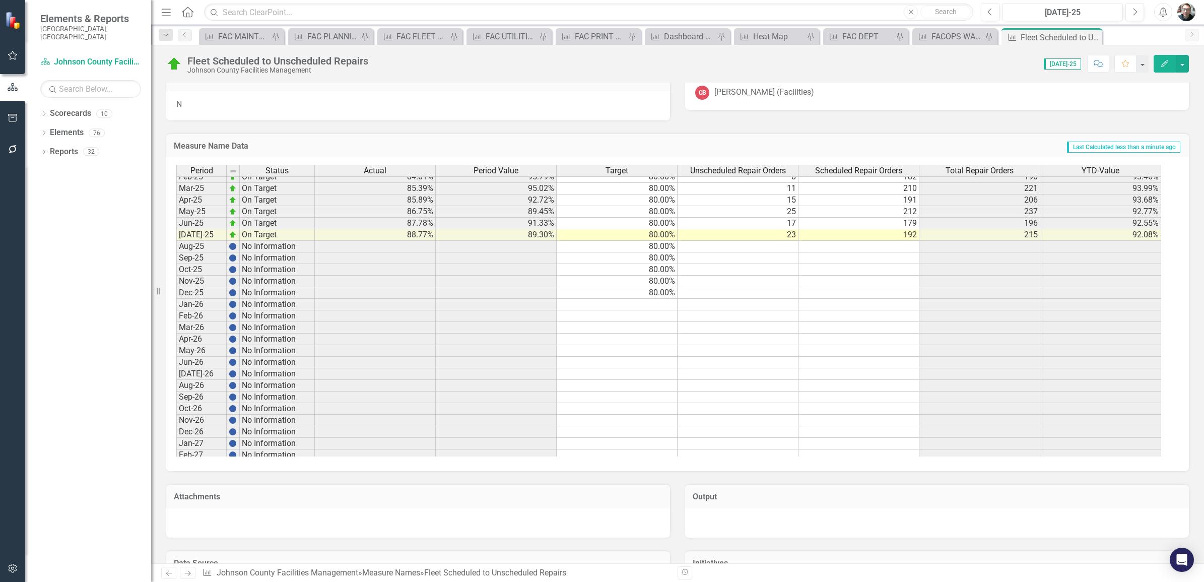
scroll to position [865, 0]
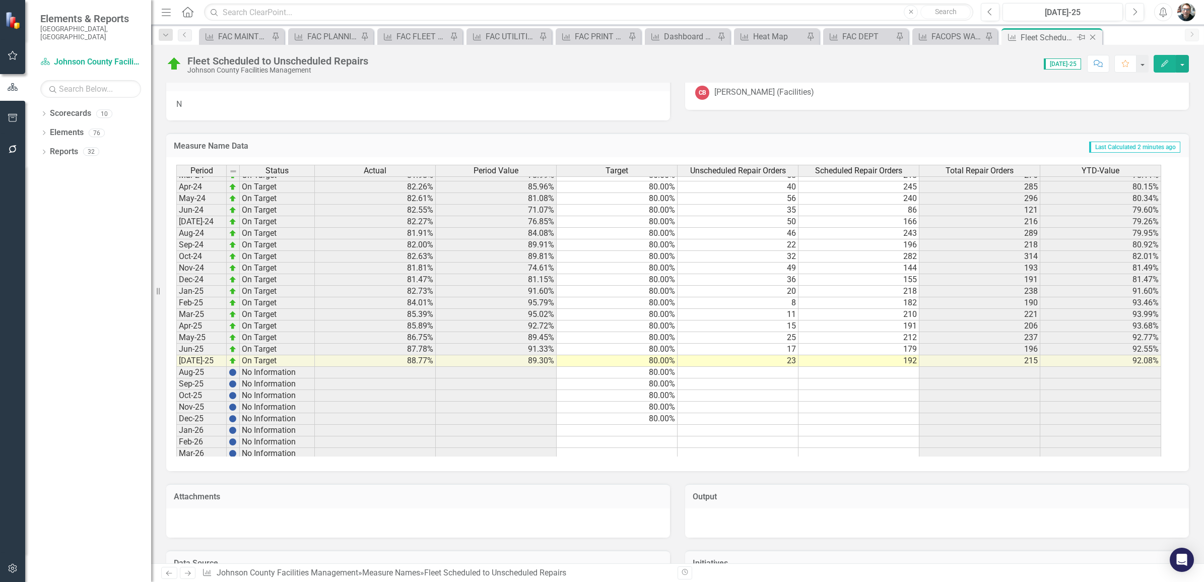
click at [1080, 36] on icon "Pin" at bounding box center [1081, 37] width 8 height 10
click at [556, 36] on icon at bounding box center [560, 39] width 8 height 6
click at [1091, 37] on icon "Close" at bounding box center [1093, 37] width 10 height 8
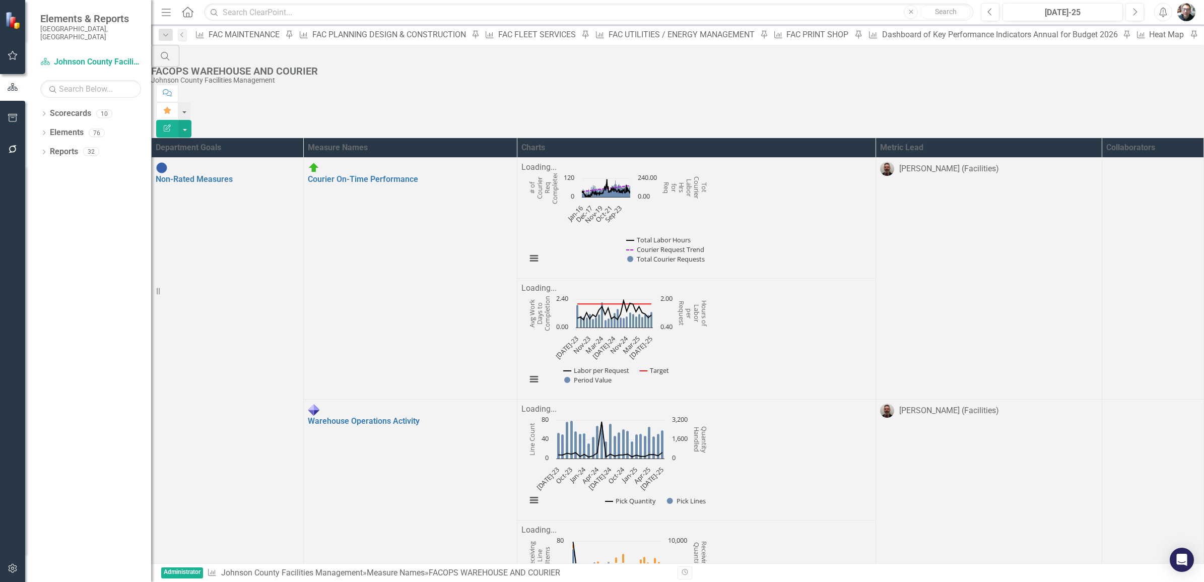
scroll to position [90, 0]
click at [498, 31] on div "FAC FLEET SERVICES" at bounding box center [538, 34] width 81 height 13
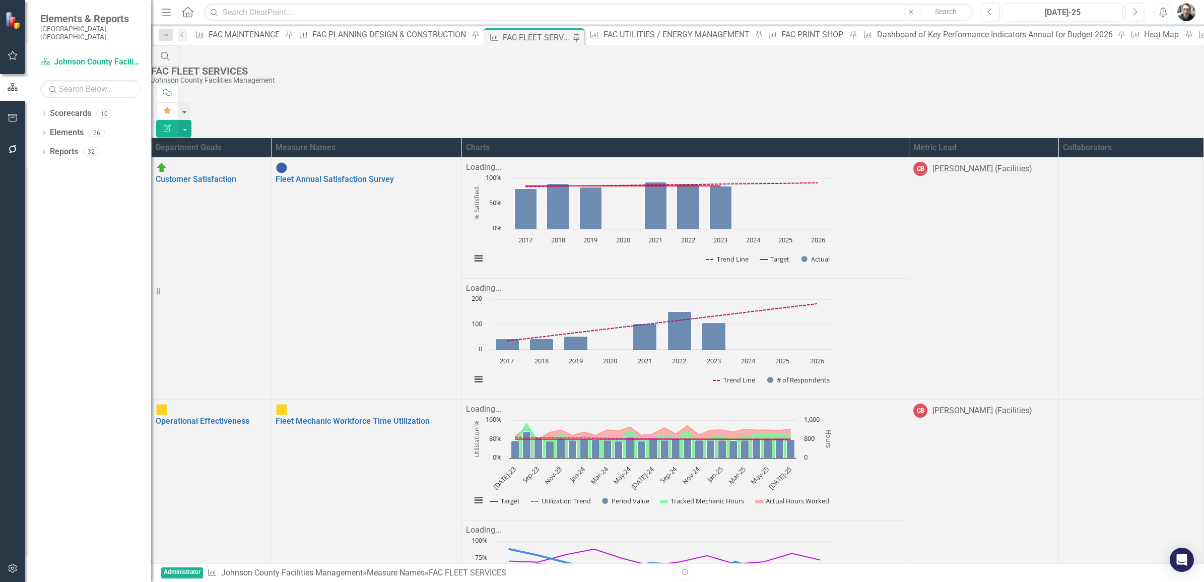
scroll to position [1215, 0]
